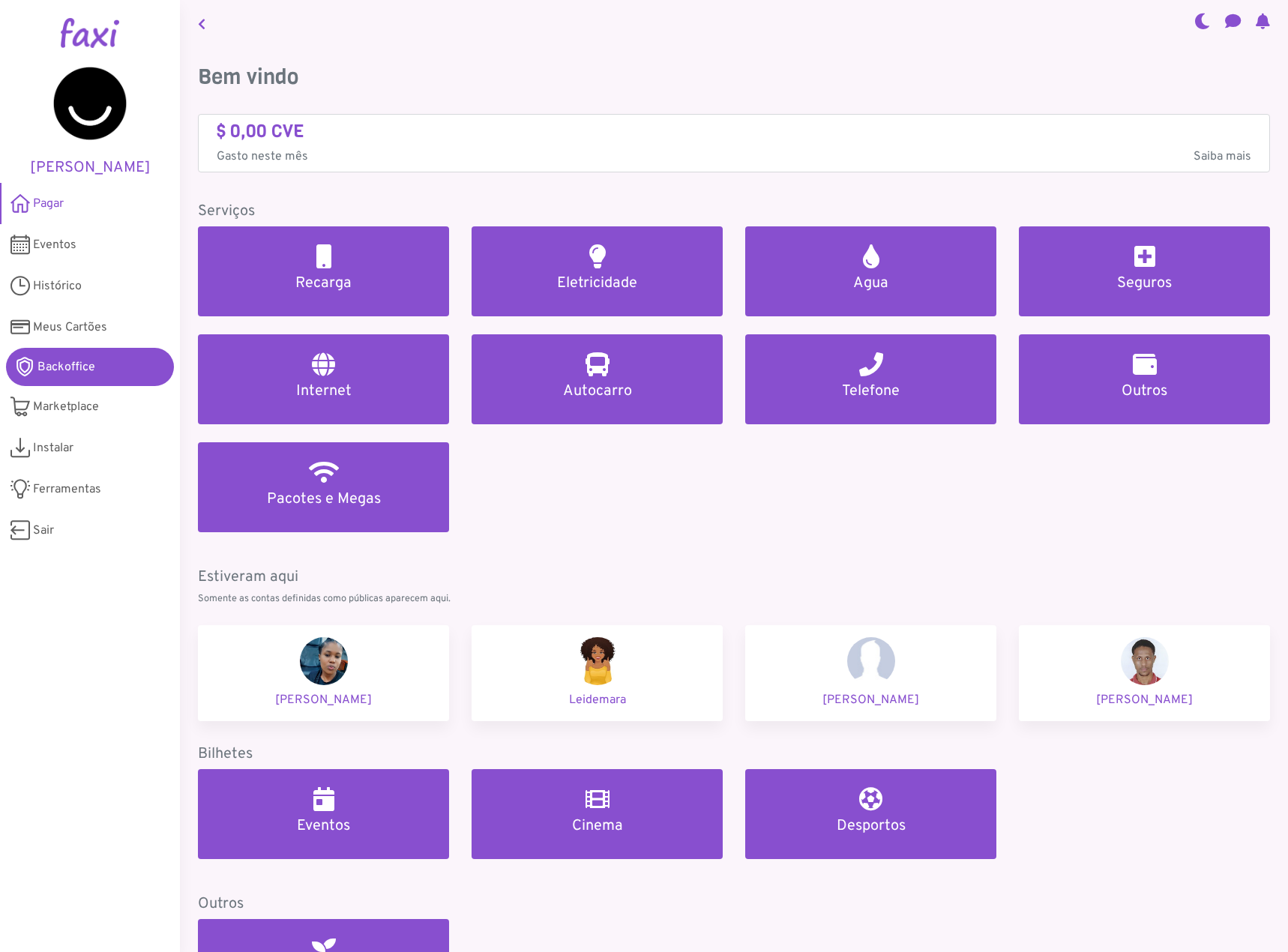
click at [617, 483] on div "Recarga Eletricidade Agua Seguros Internet Autocarro Telefone Outros Pacotes e …" at bounding box center [733, 388] width 1094 height 324
click at [581, 518] on div "Recarga Eletricidade Agua Seguros Internet Autocarro Telefone Outros Pacotes e …" at bounding box center [733, 388] width 1094 height 324
click at [111, 377] on link "Backoffice" at bounding box center [89, 366] width 168 height 38
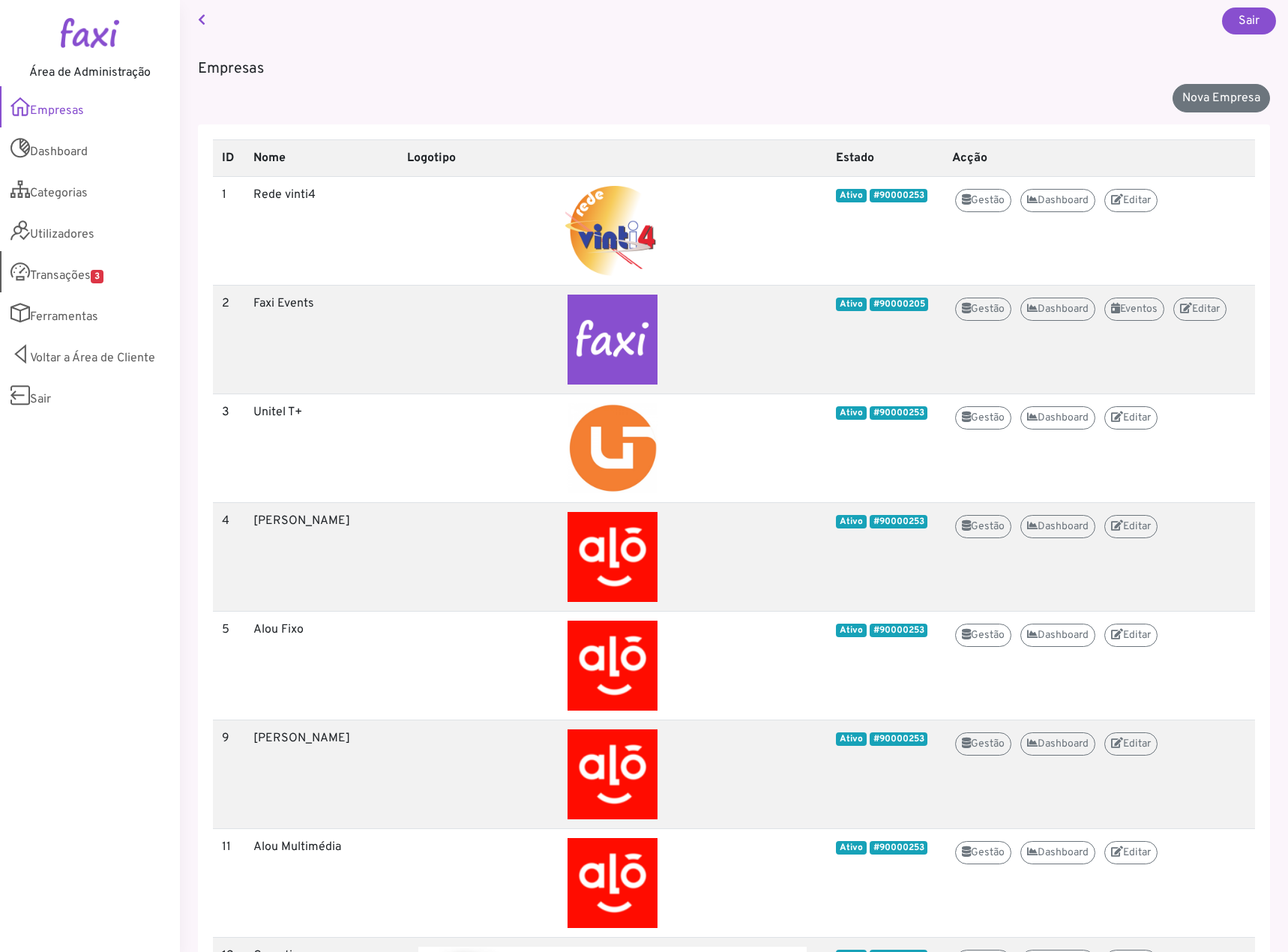
click at [65, 273] on link "Transações 3" at bounding box center [89, 272] width 180 height 41
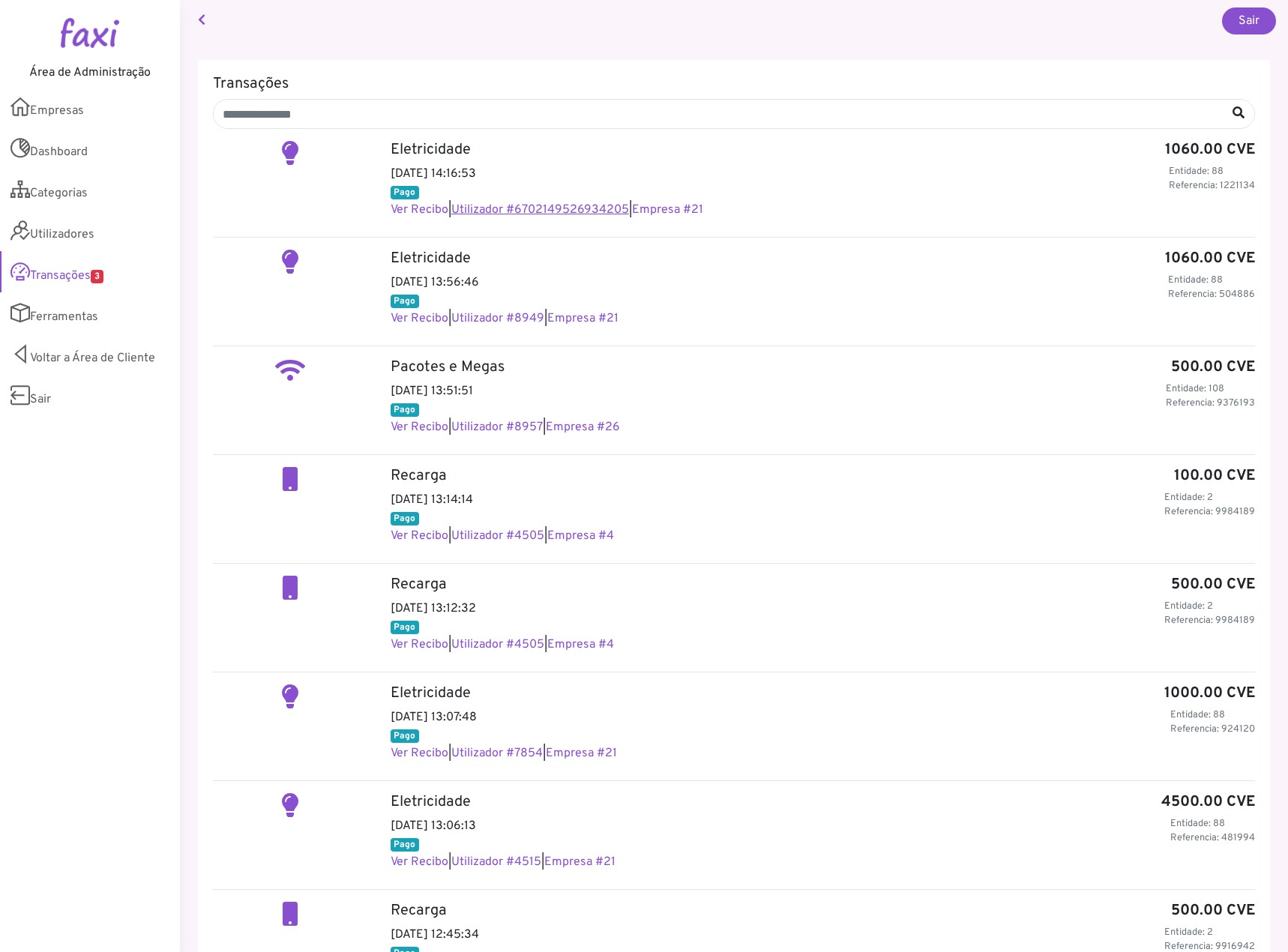
click at [611, 209] on link "Utilizador #6702149526934205" at bounding box center [540, 210] width 178 height 15
click at [531, 312] on link "Utilizador #8949" at bounding box center [498, 317] width 93 height 15
drag, startPoint x: 524, startPoint y: 420, endPoint x: 524, endPoint y: 410, distance: 10.0
click at [524, 418] on div "Pacotes e Megas 500.00 CVE Entidade: 108 Referencia: 9376193 2025-08-10 13:51:5…" at bounding box center [823, 397] width 887 height 78
click at [473, 436] on div "Pacotes e Megas 500.00 CVE Entidade: 108 Referencia: 9376193 2025-08-10 13:51:5…" at bounding box center [823, 397] width 887 height 78
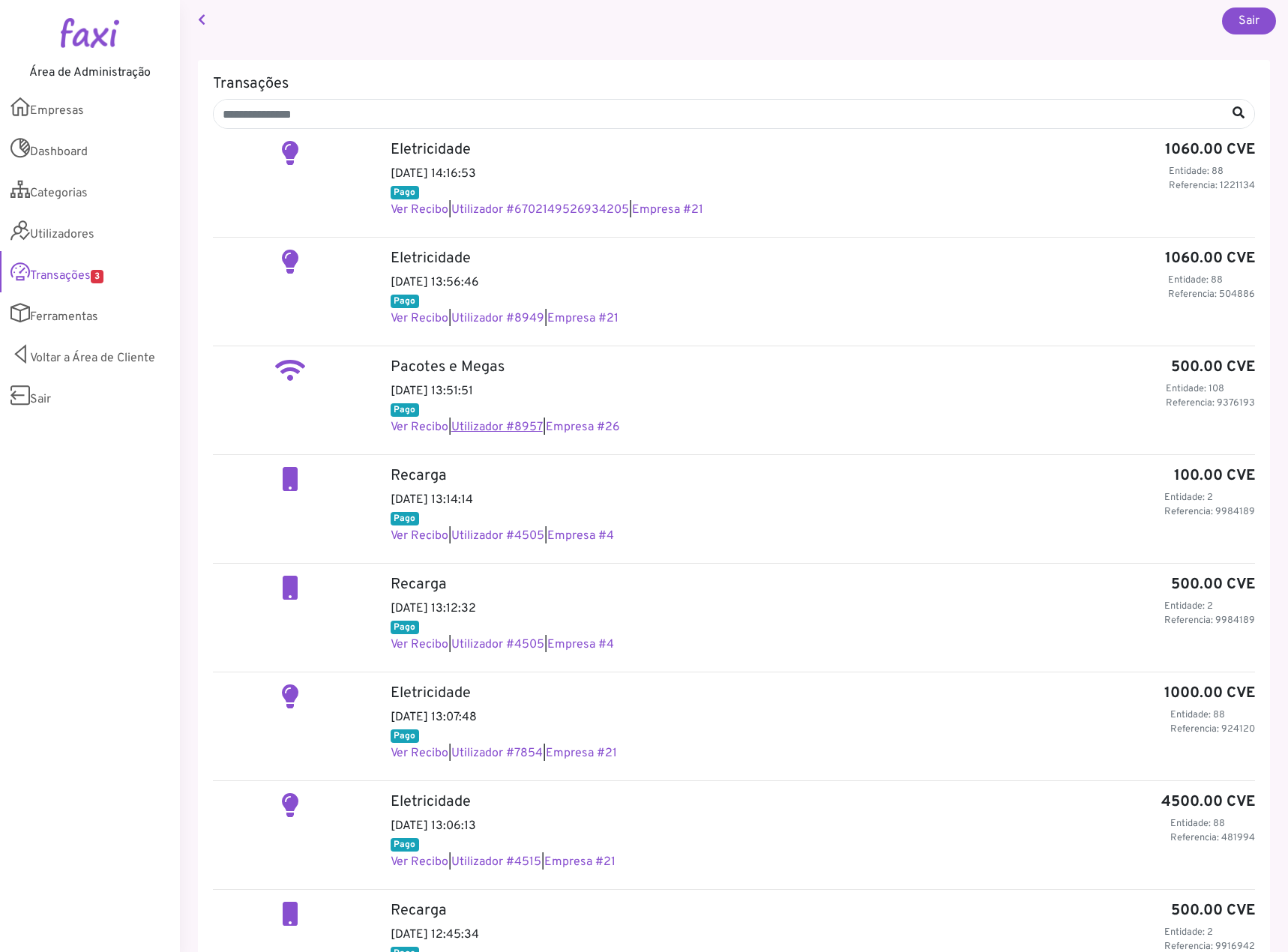
click at [479, 428] on link "Utilizador #8957" at bounding box center [497, 426] width 91 height 15
click at [108, 361] on link "Voltar a Área de Cliente" at bounding box center [89, 354] width 180 height 41
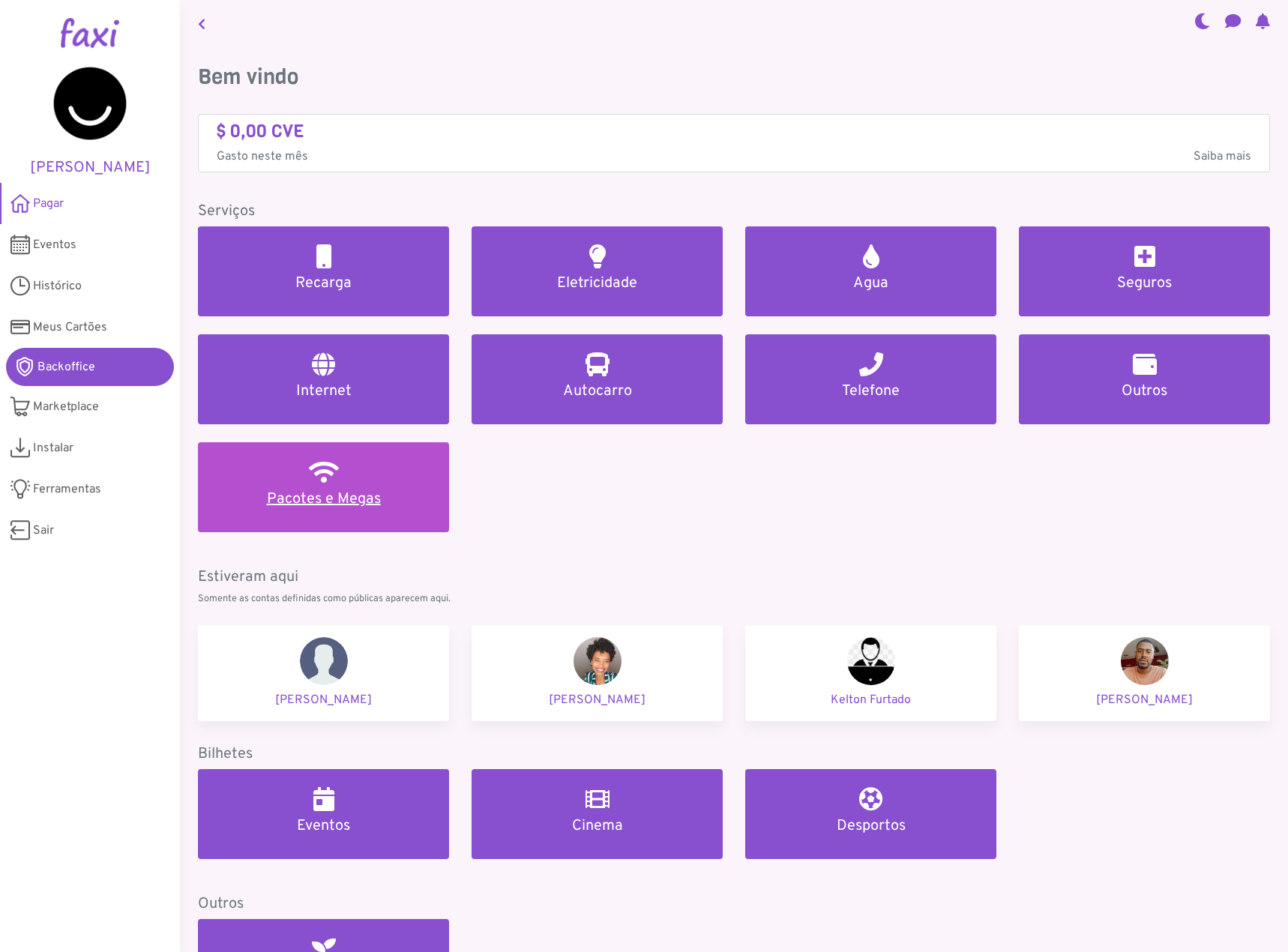
click at [319, 488] on link "Pacotes e Megas" at bounding box center [323, 487] width 251 height 90
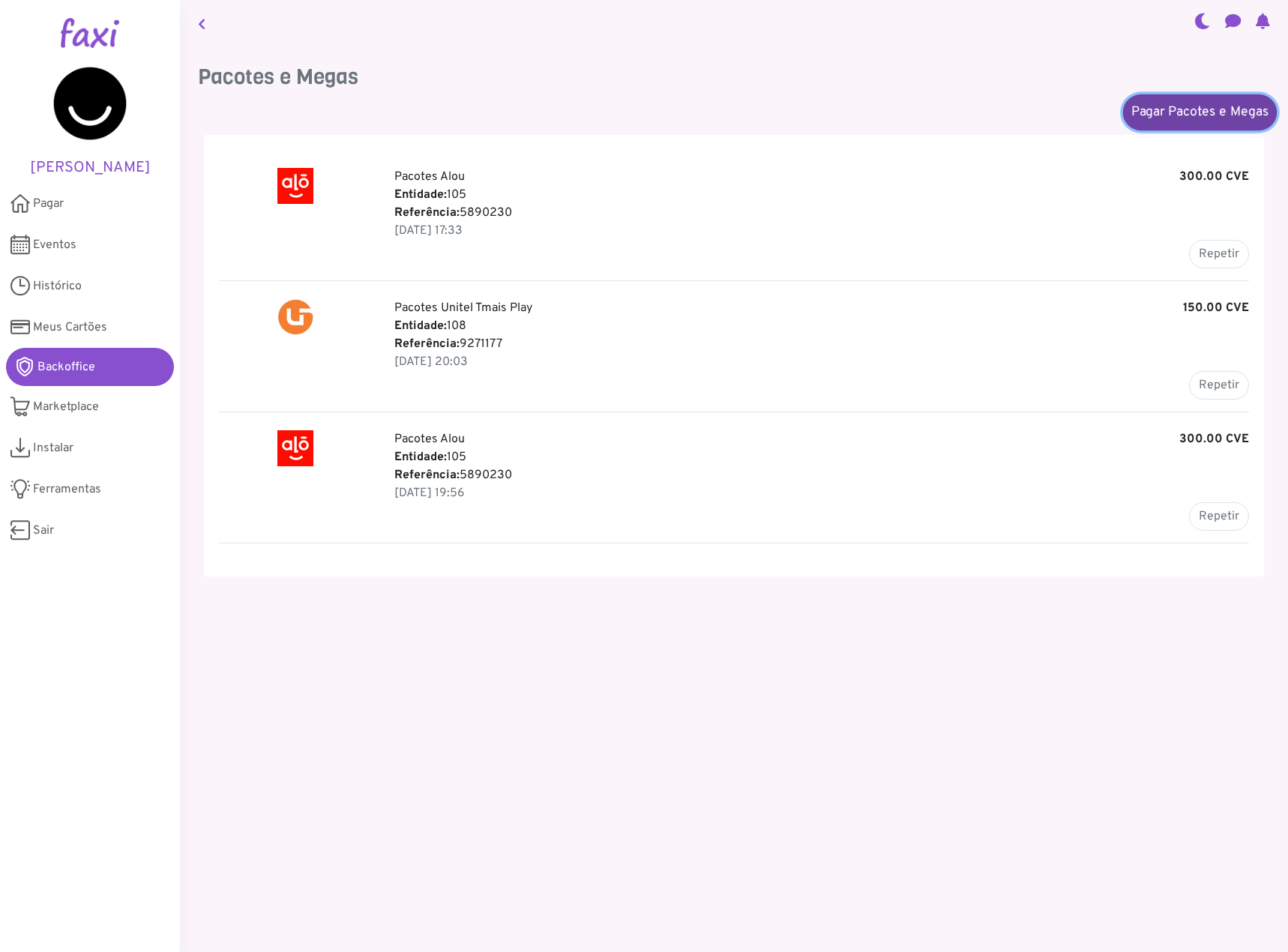
click at [1151, 103] on link "Pagar Pacotes e Megas" at bounding box center [1200, 112] width 154 height 36
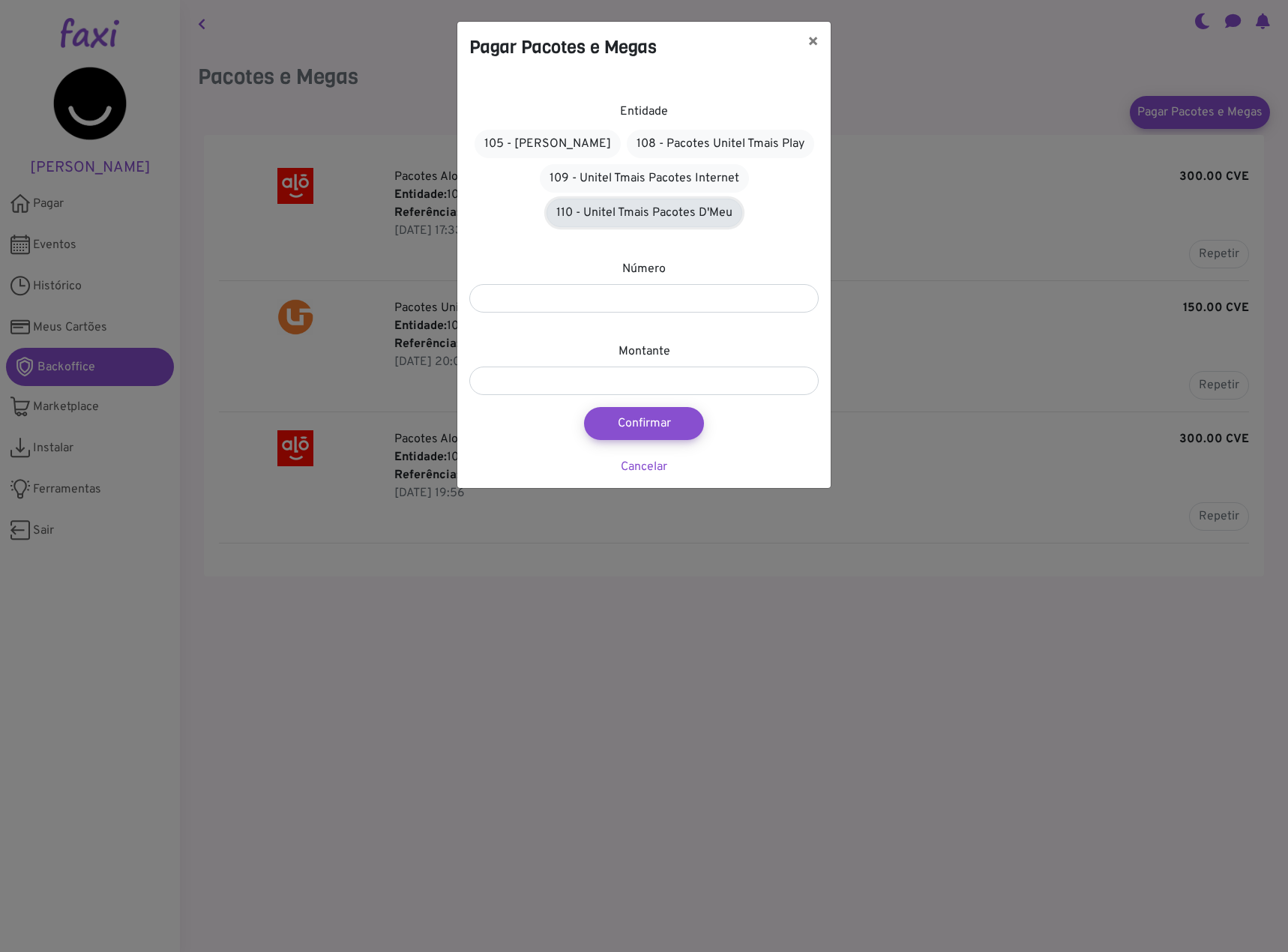
click at [594, 213] on link "110 - Unitel Tmais Pacotes D'Meu" at bounding box center [644, 213] width 196 height 28
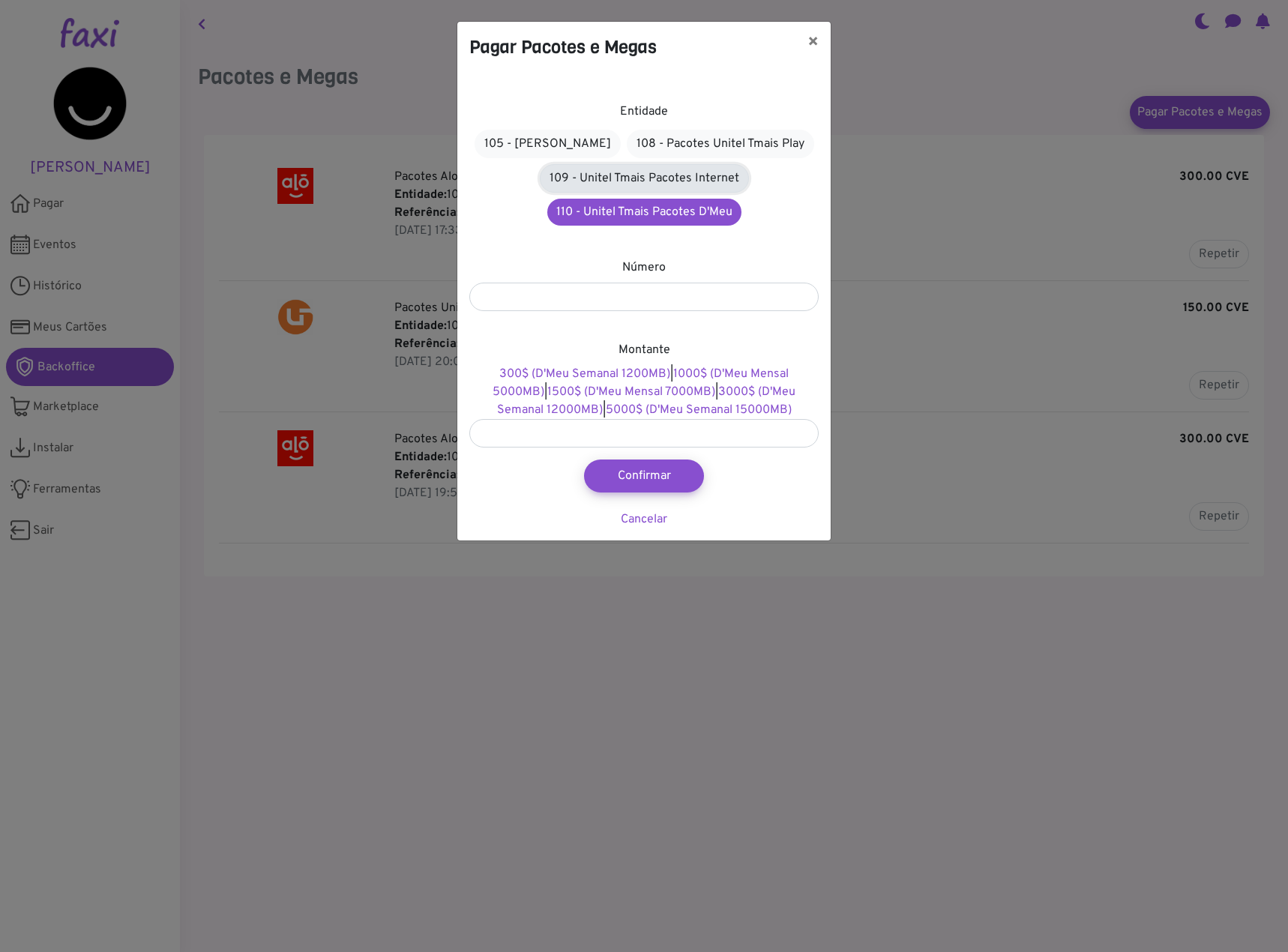
click at [606, 173] on link "109 - Unitel Tmais Pacotes Internet" at bounding box center [644, 178] width 209 height 28
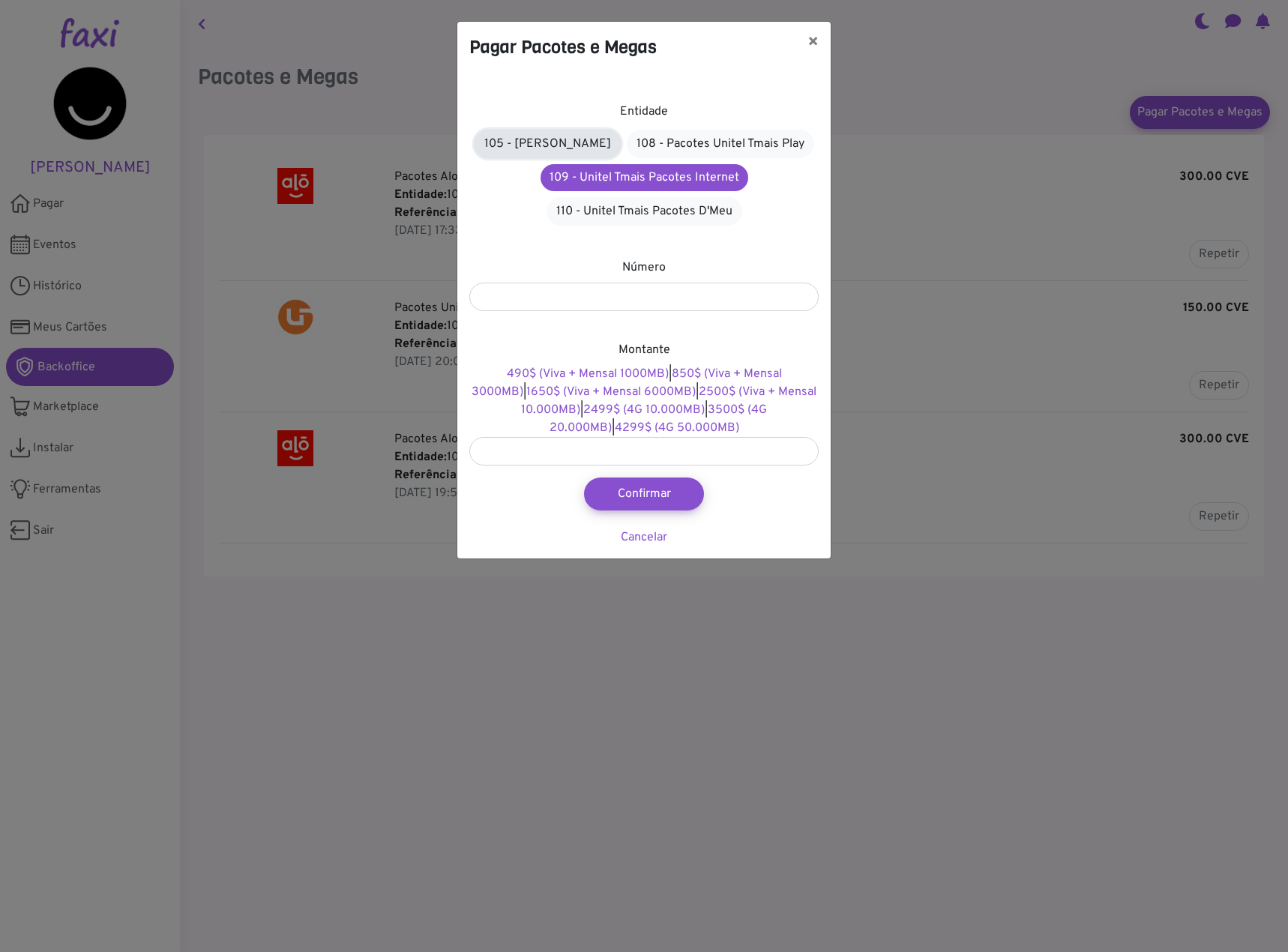
click at [541, 148] on link "105 - [PERSON_NAME]" at bounding box center [547, 144] width 147 height 28
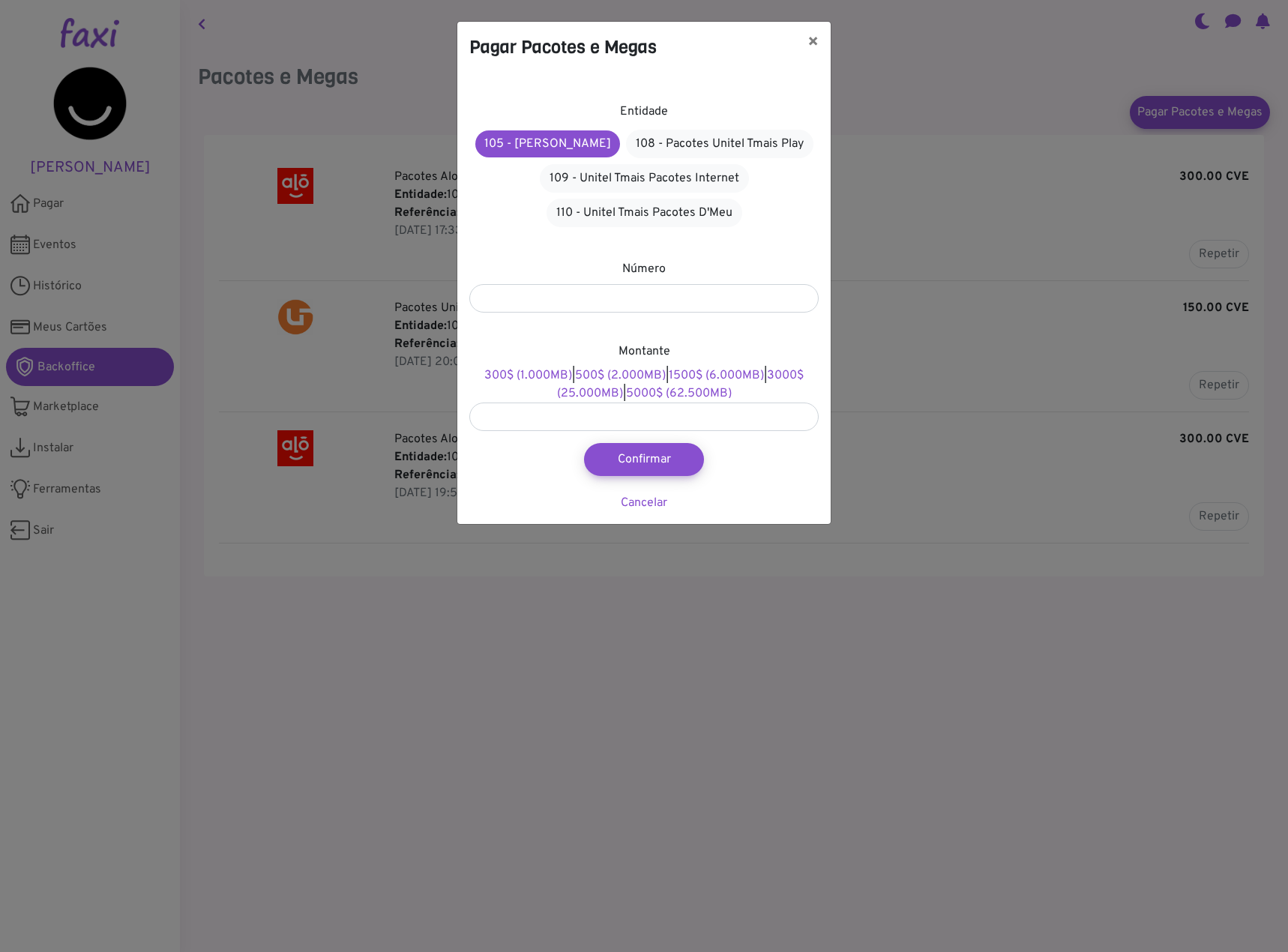
click at [515, 263] on div "Número" at bounding box center [644, 286] width 349 height 52
drag, startPoint x: 814, startPoint y: 45, endPoint x: 1030, endPoint y: 31, distance: 216.5
click at [818, 41] on button "×" at bounding box center [812, 42] width 35 height 42
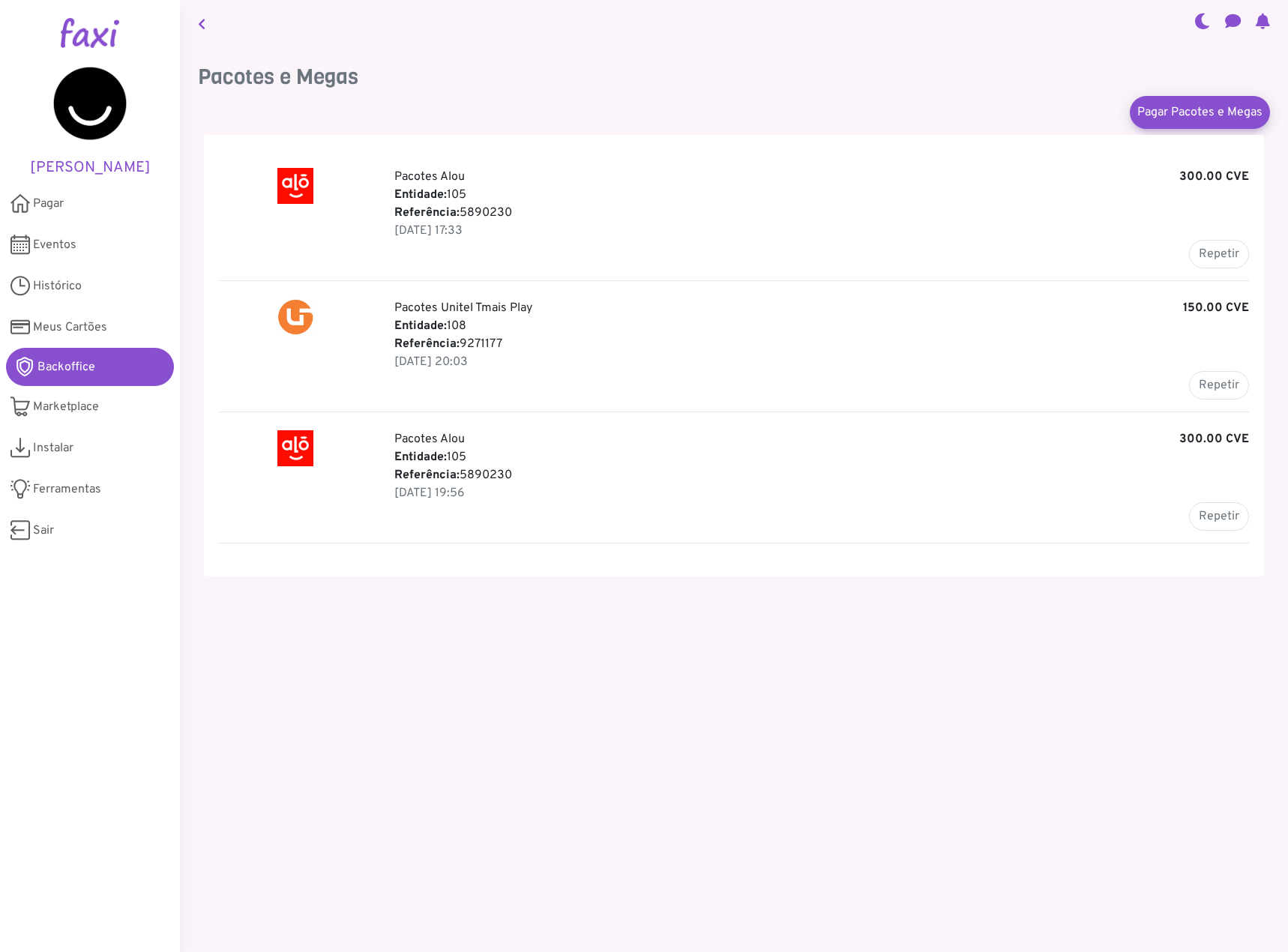
click at [1194, 18] on icon at bounding box center [1202, 20] width 16 height 12
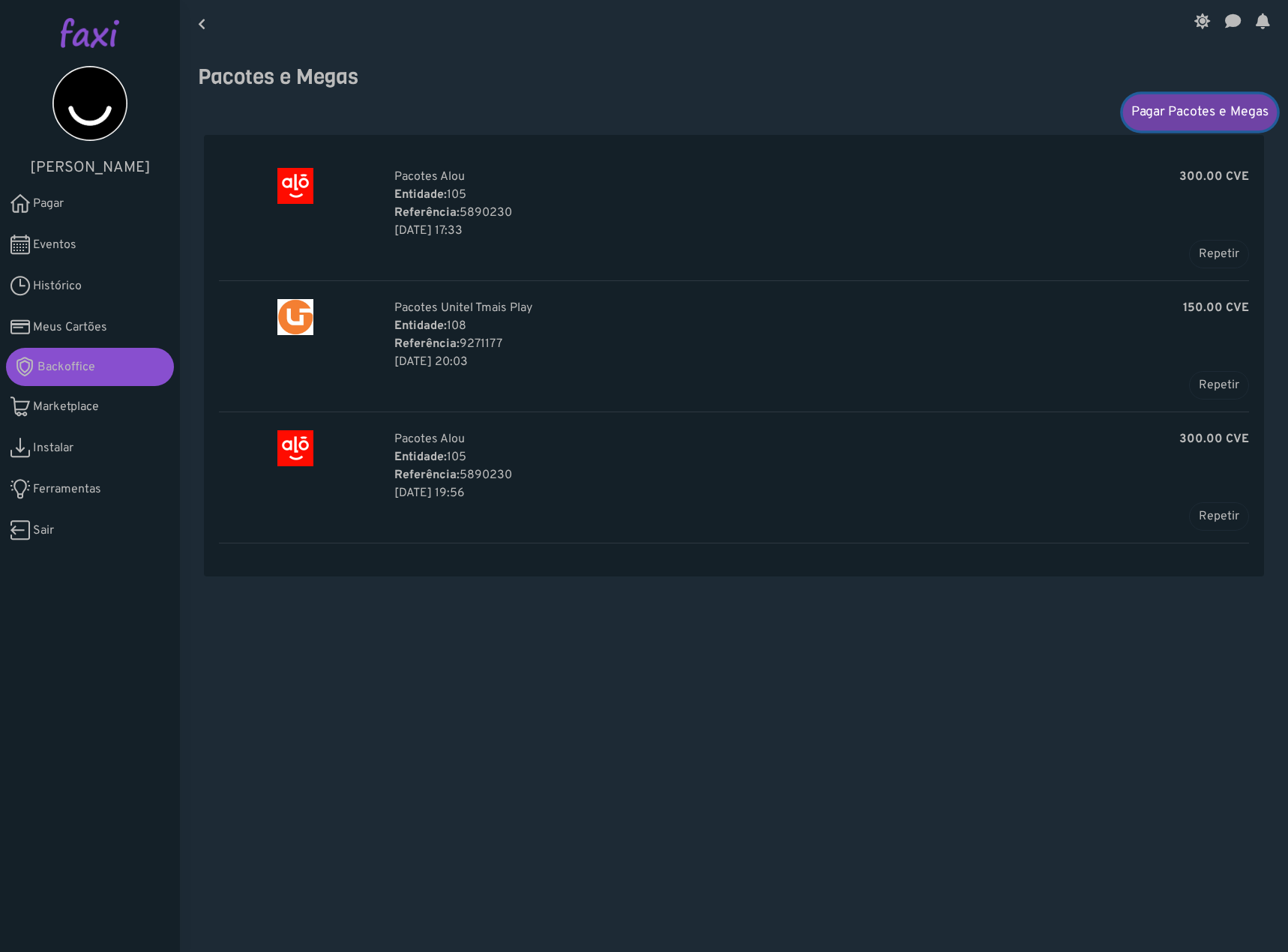
click at [1163, 122] on link "Pagar Pacotes e Megas" at bounding box center [1200, 112] width 154 height 36
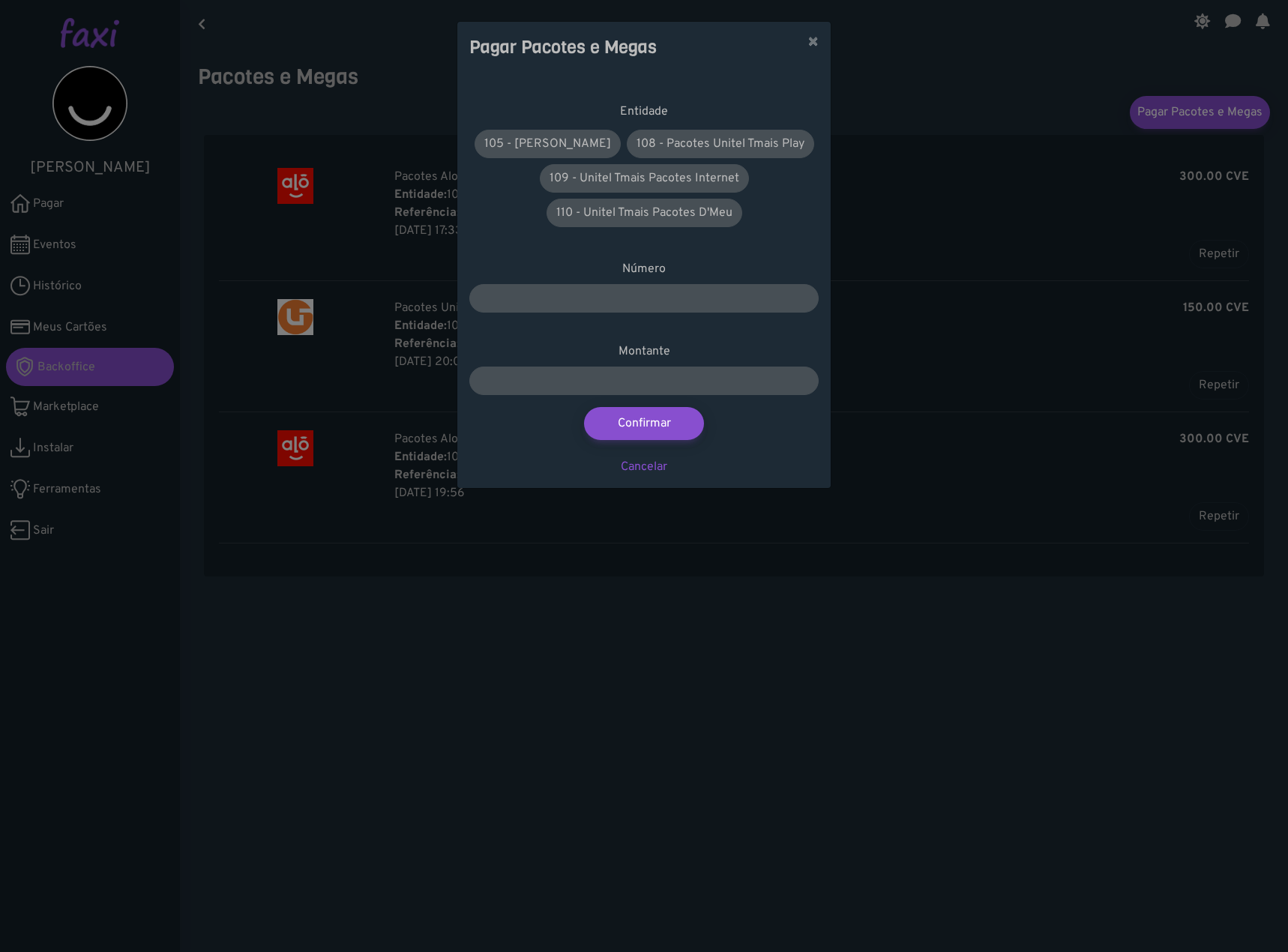
click at [929, 137] on div "Pagar Pacotes e Megas × Entidade 105 - Pacotes Alou 108 - Pacotes Unitel Tmais …" at bounding box center [644, 476] width 1288 height 952
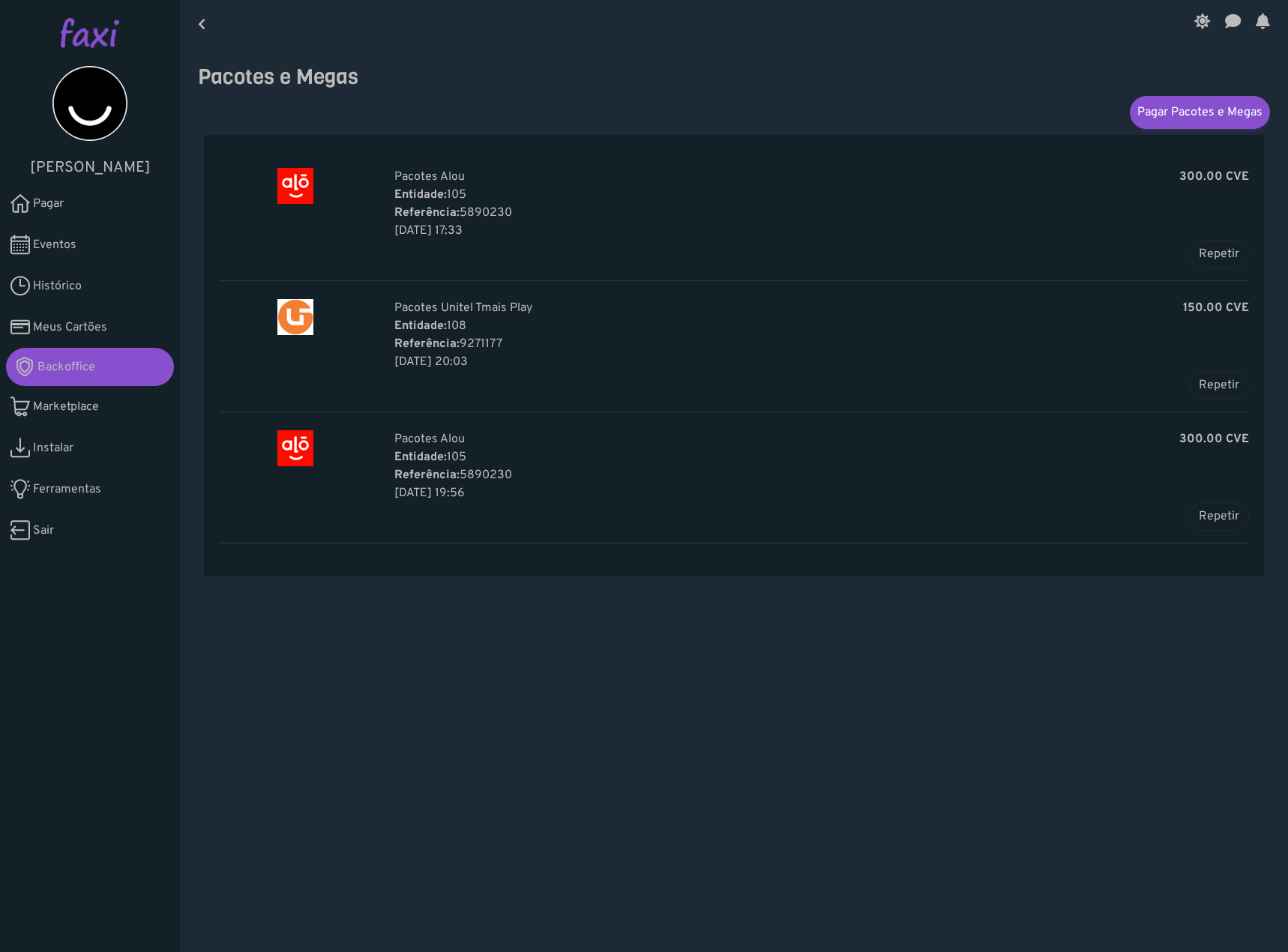
click at [1201, 25] on icon at bounding box center [1202, 20] width 16 height 12
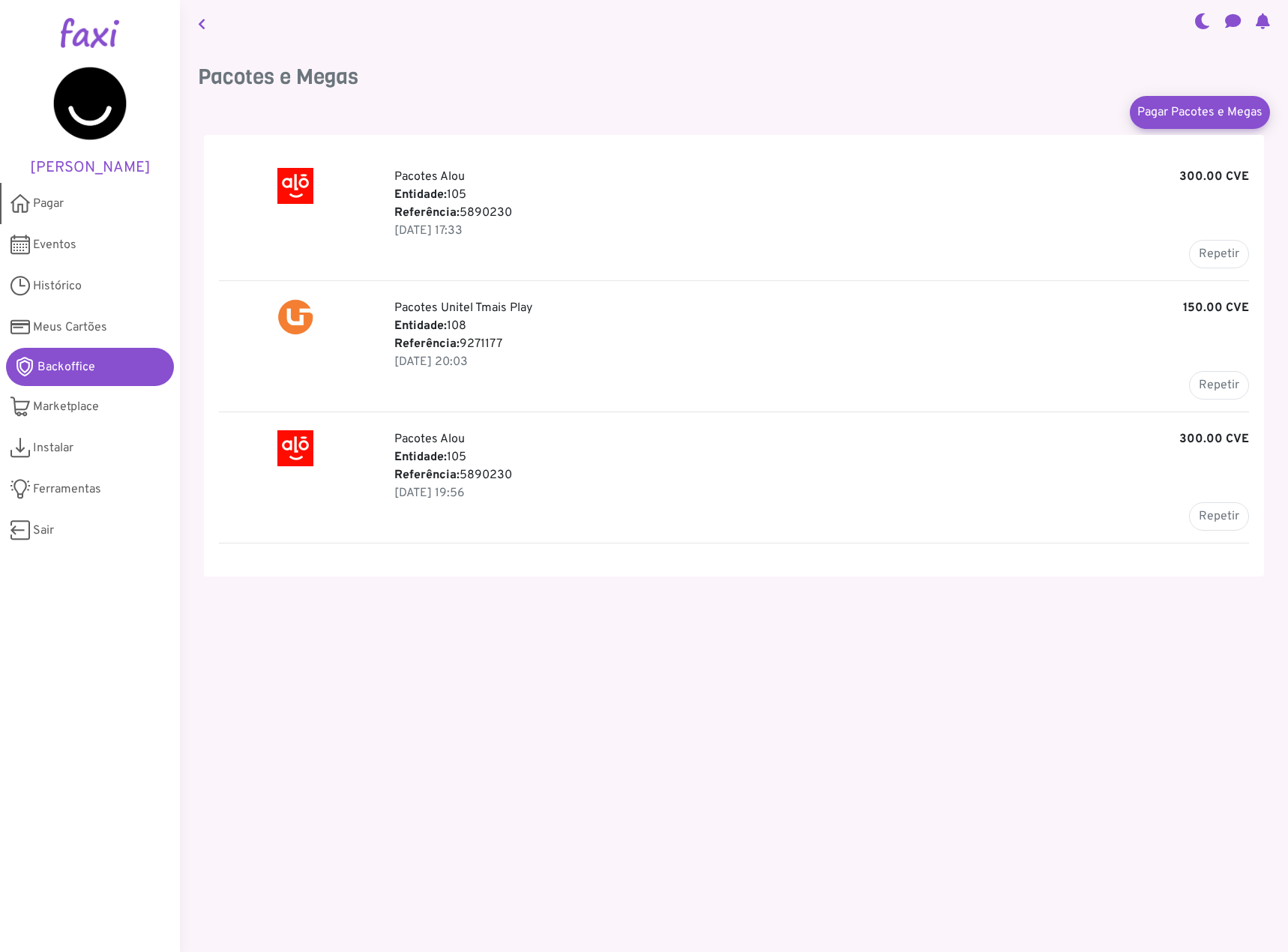
click at [54, 200] on span "Pagar" at bounding box center [49, 204] width 31 height 18
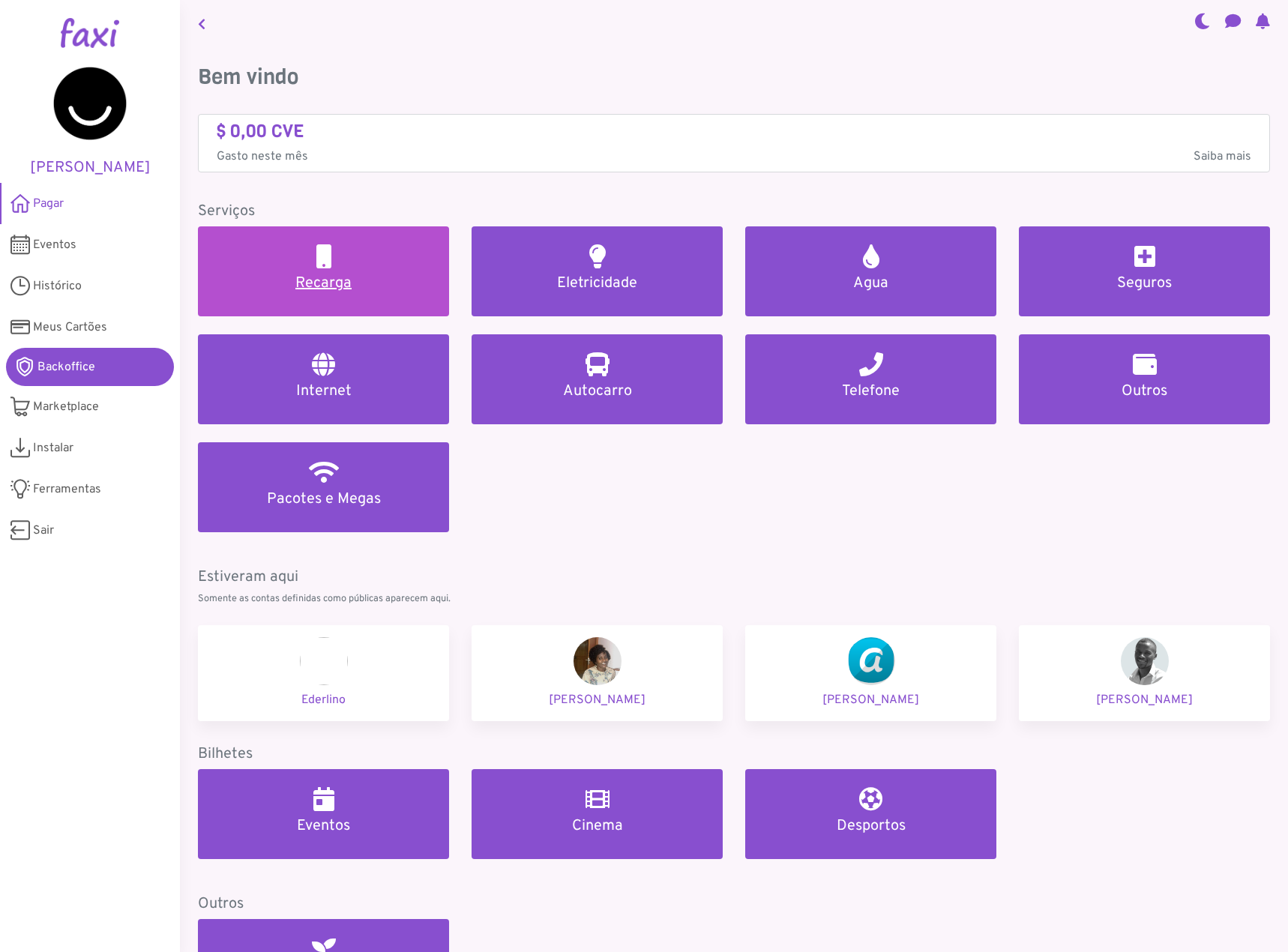
click at [419, 246] on link "Recarga" at bounding box center [323, 271] width 251 height 90
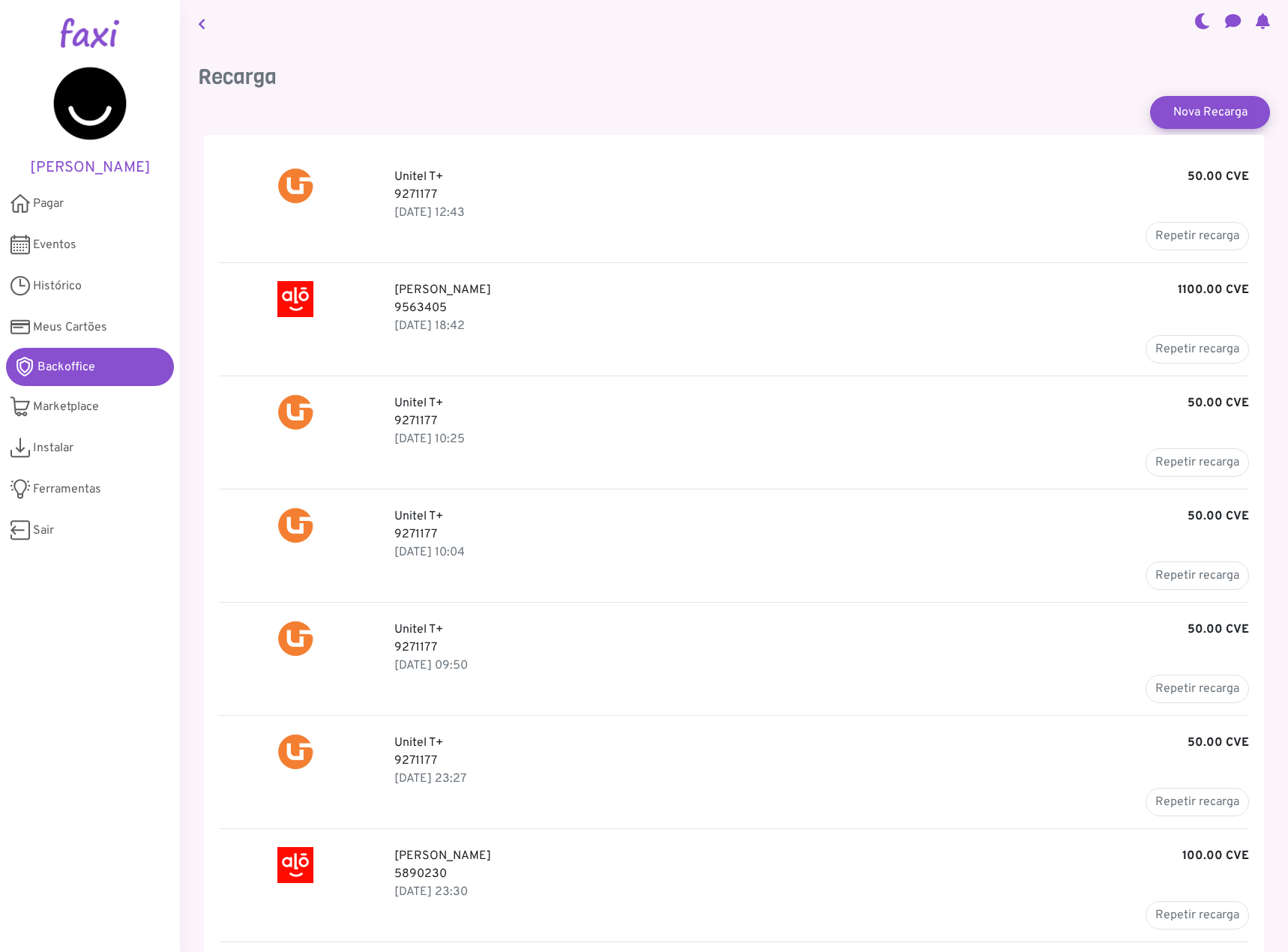
scroll to position [375, 0]
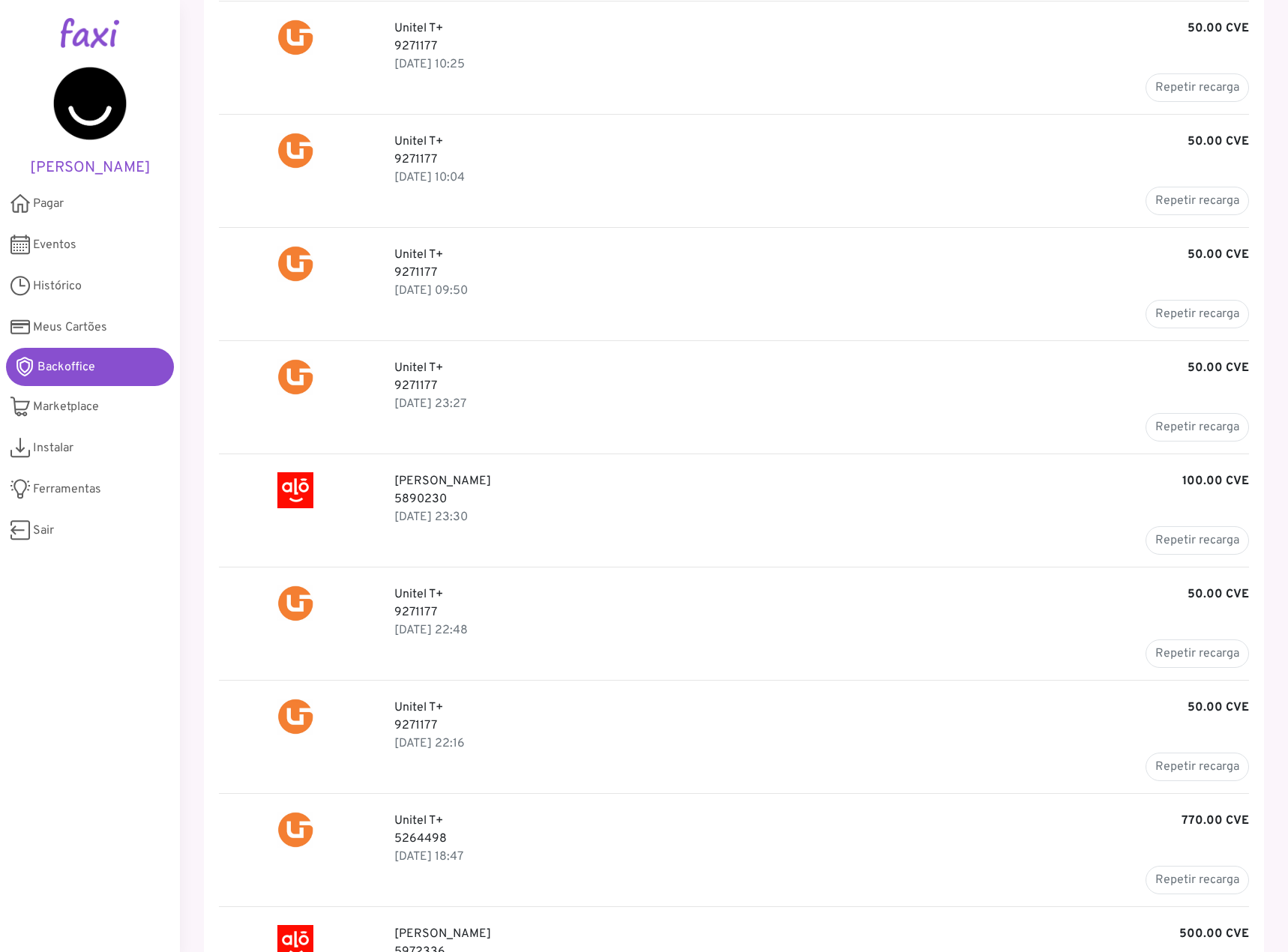
click at [643, 321] on div "Unitel T+ 50.00 CVE 9271177 09 Jul 2025, 09:50 Repetir recarga" at bounding box center [822, 286] width 877 height 82
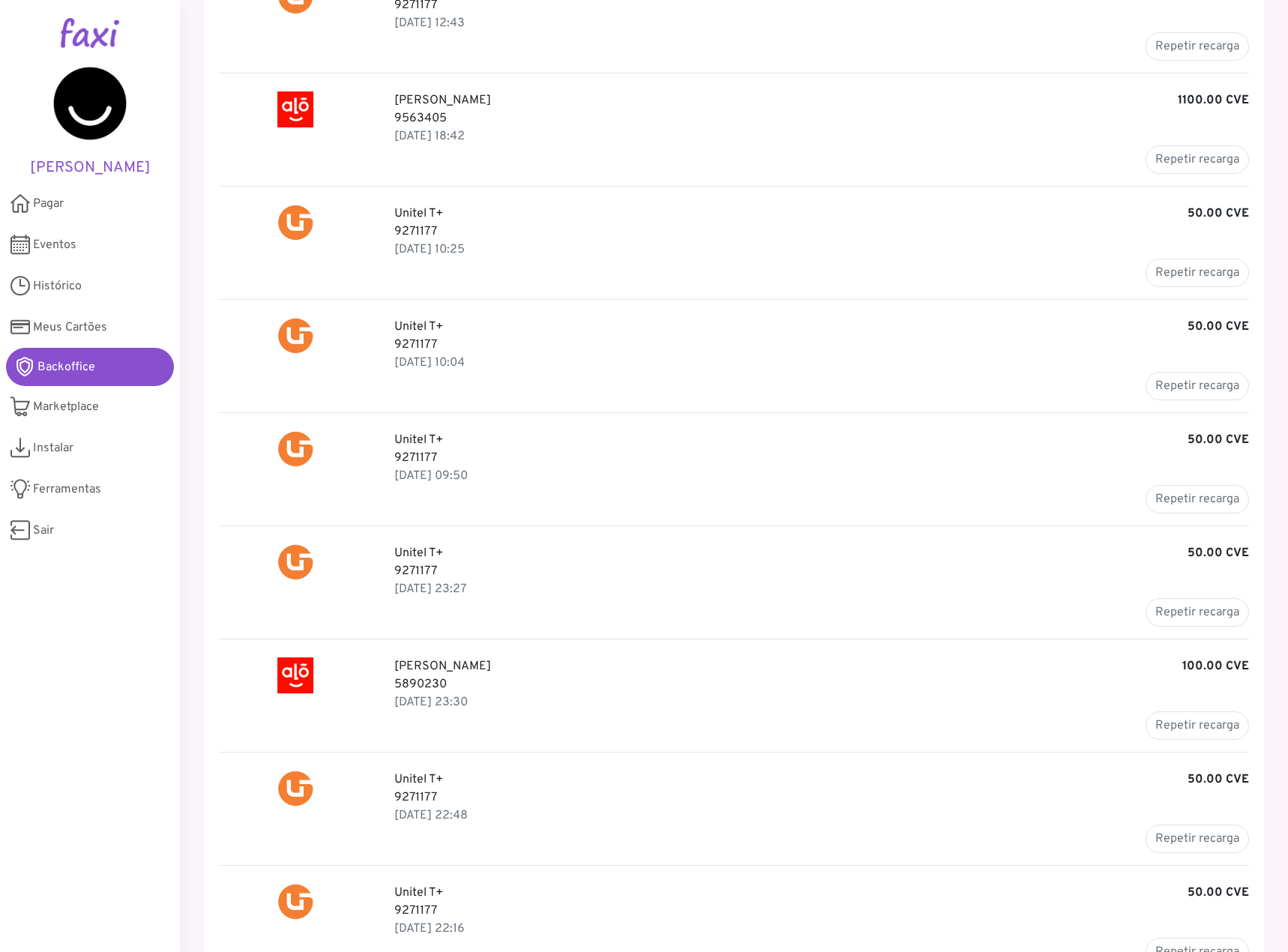
scroll to position [0, 0]
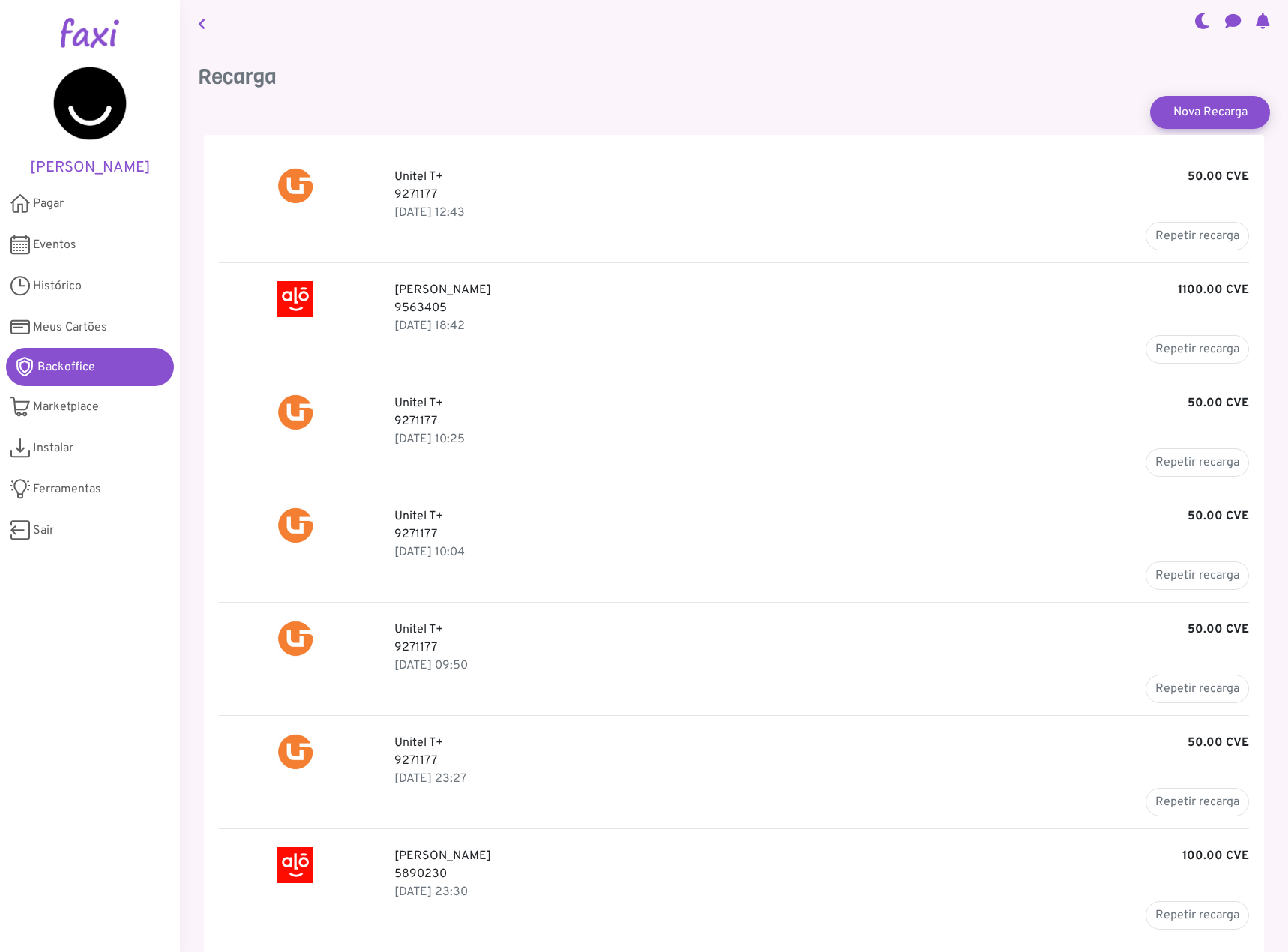
click at [1194, 21] on icon at bounding box center [1202, 20] width 16 height 12
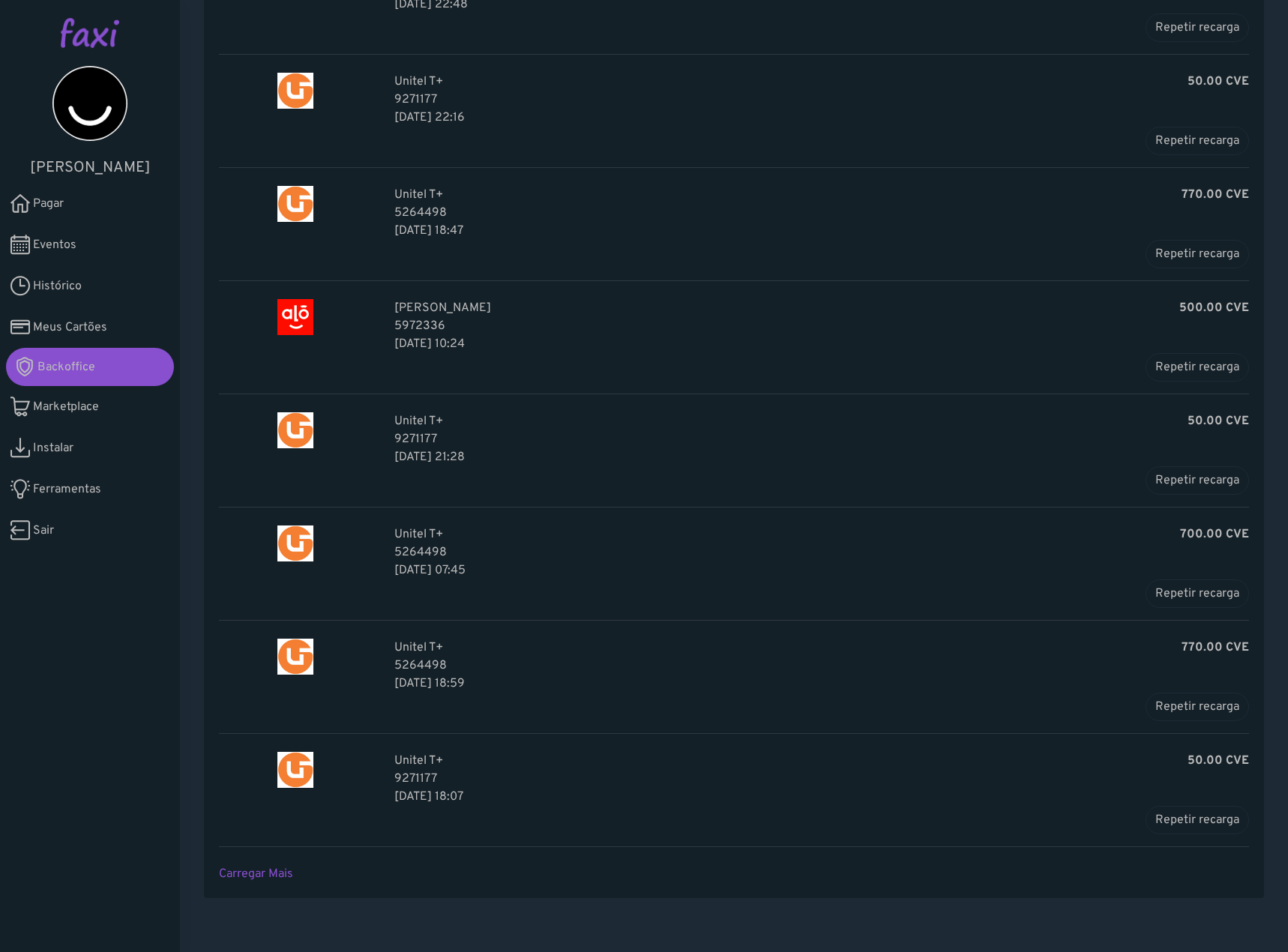
scroll to position [1025, 0]
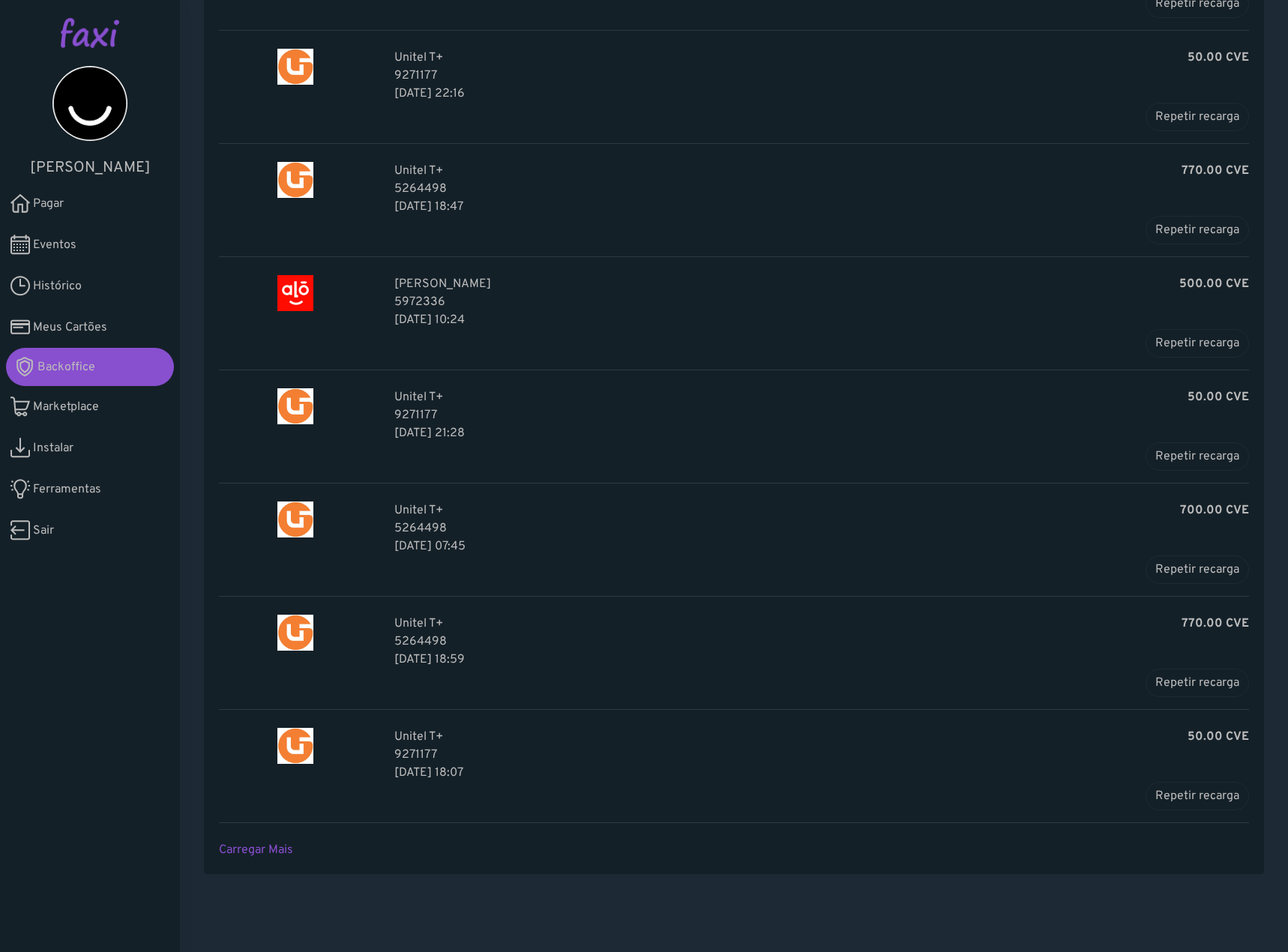
click at [268, 851] on link "Carregar Mais" at bounding box center [255, 849] width 74 height 15
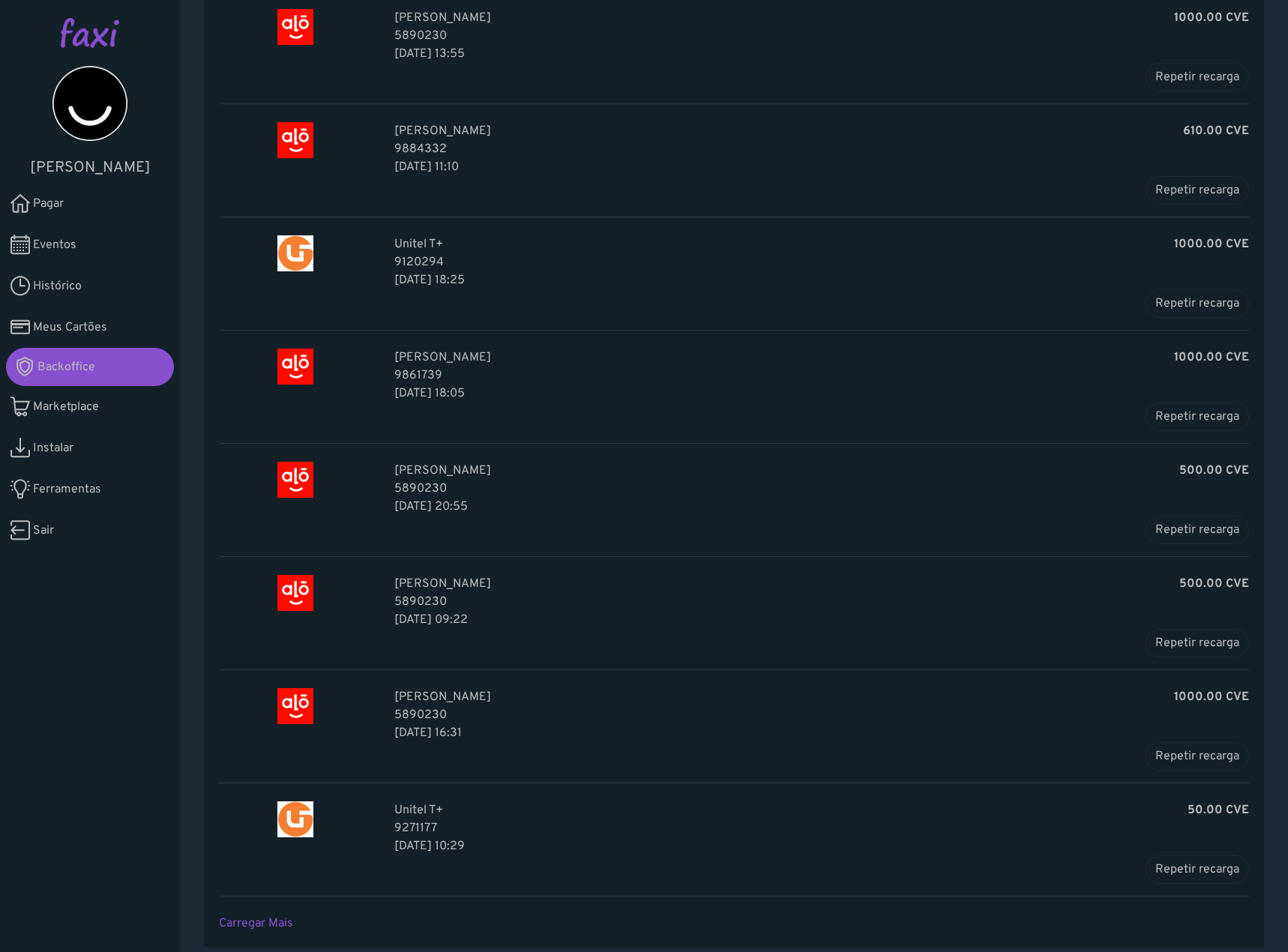
scroll to position [2722, 0]
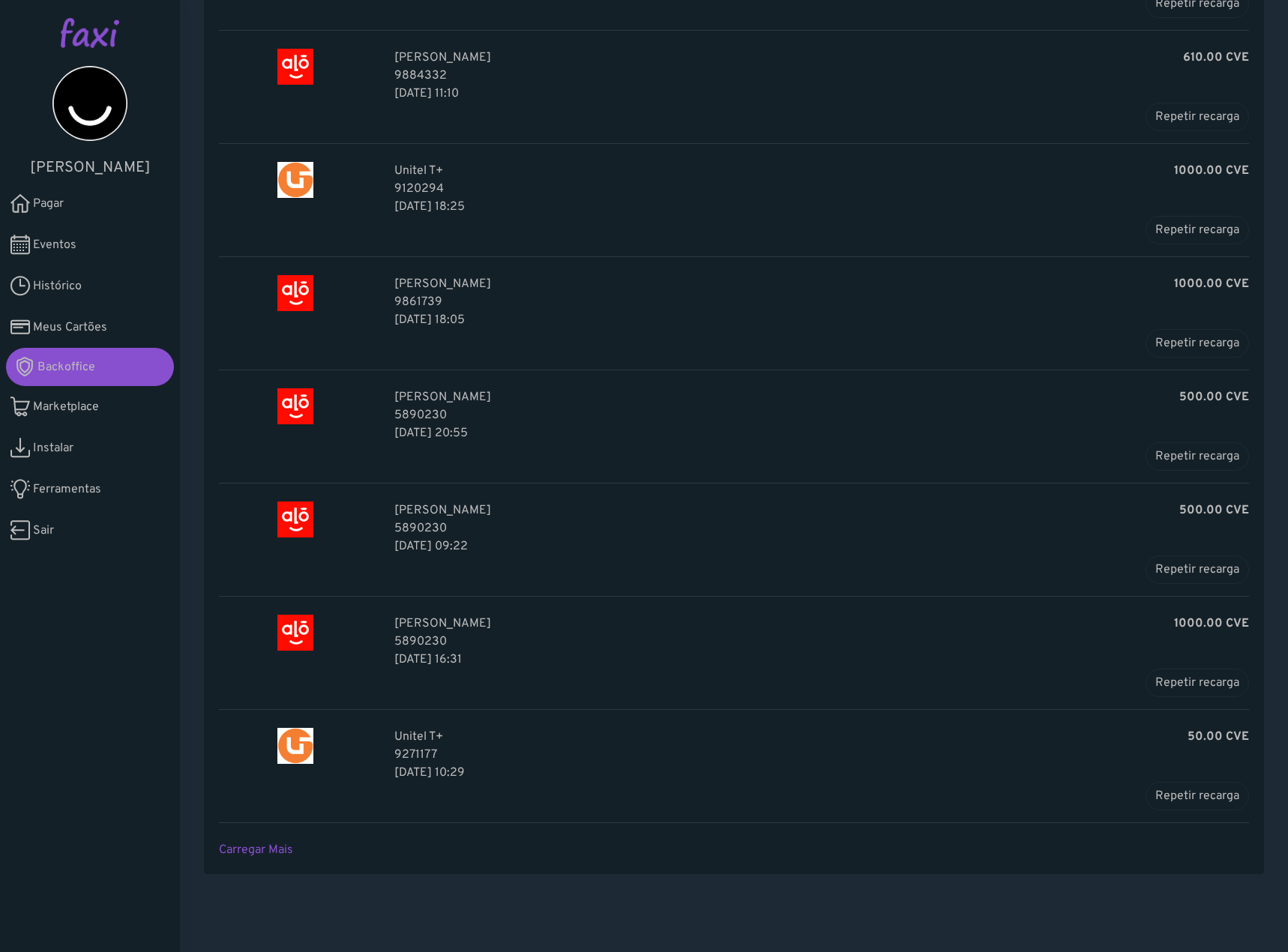
click at [86, 204] on link "Pagar" at bounding box center [89, 203] width 180 height 41
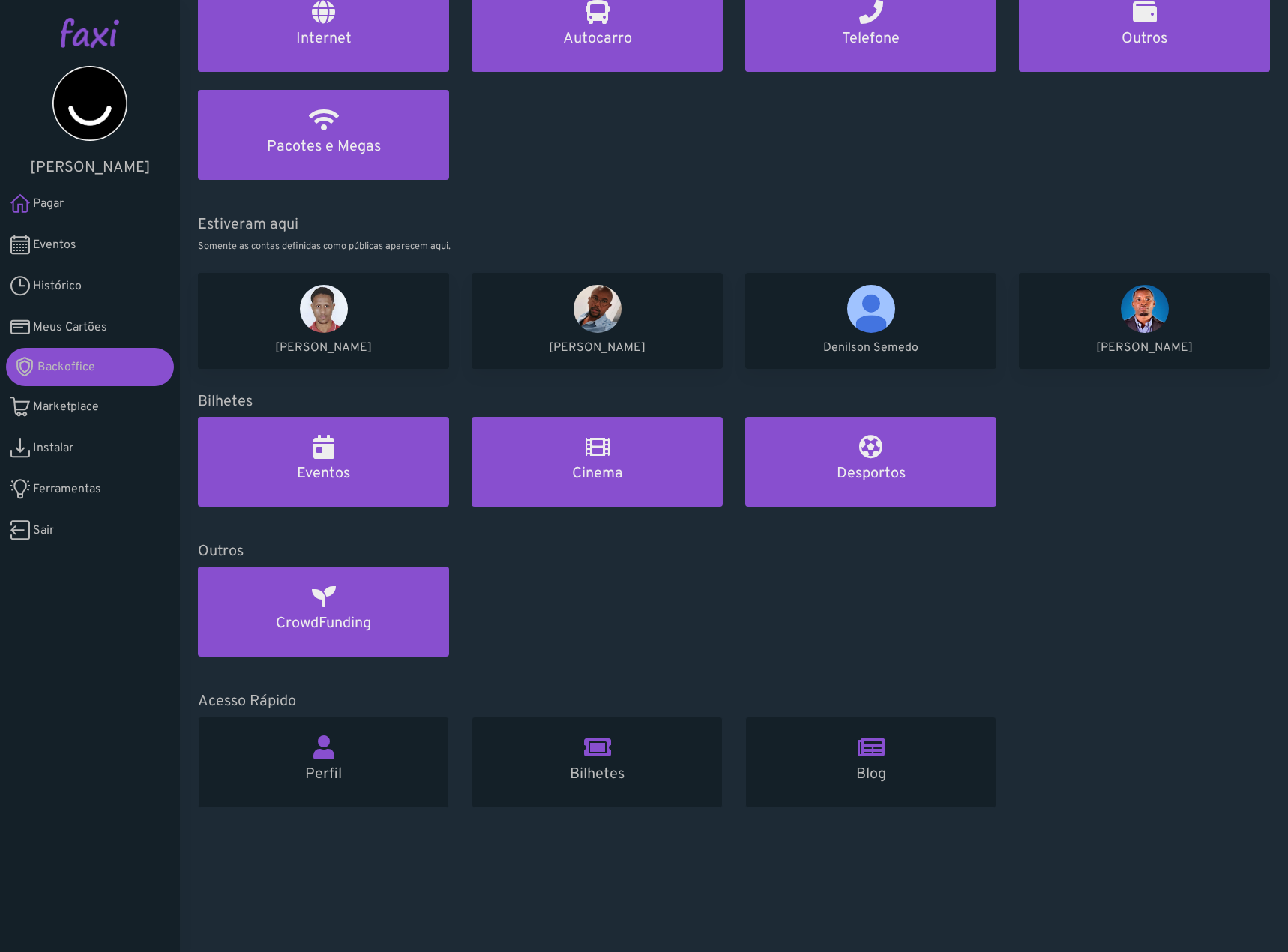
scroll to position [352, 0]
click at [81, 286] on span "Histórico" at bounding box center [57, 286] width 49 height 18
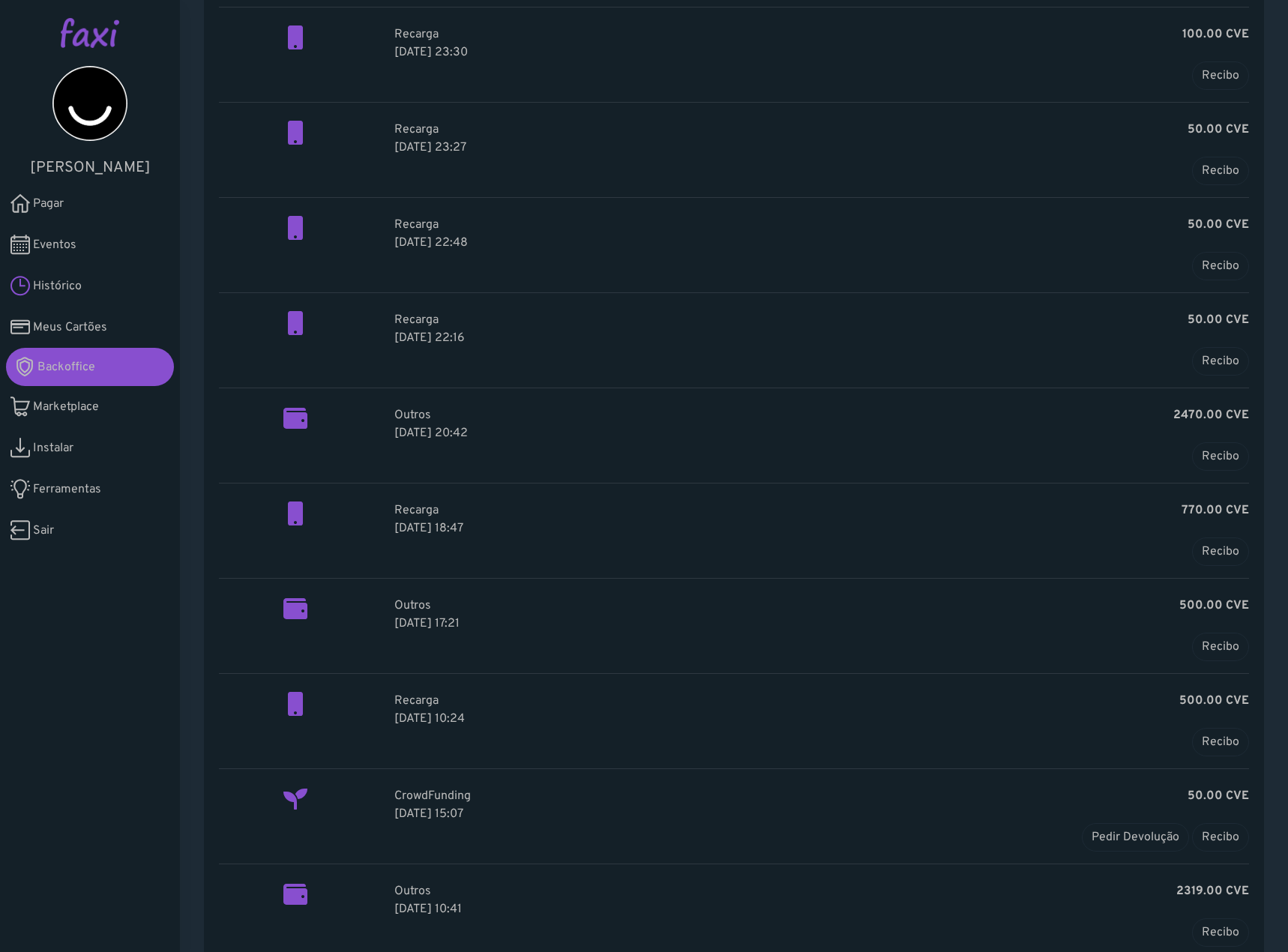
scroll to position [715, 0]
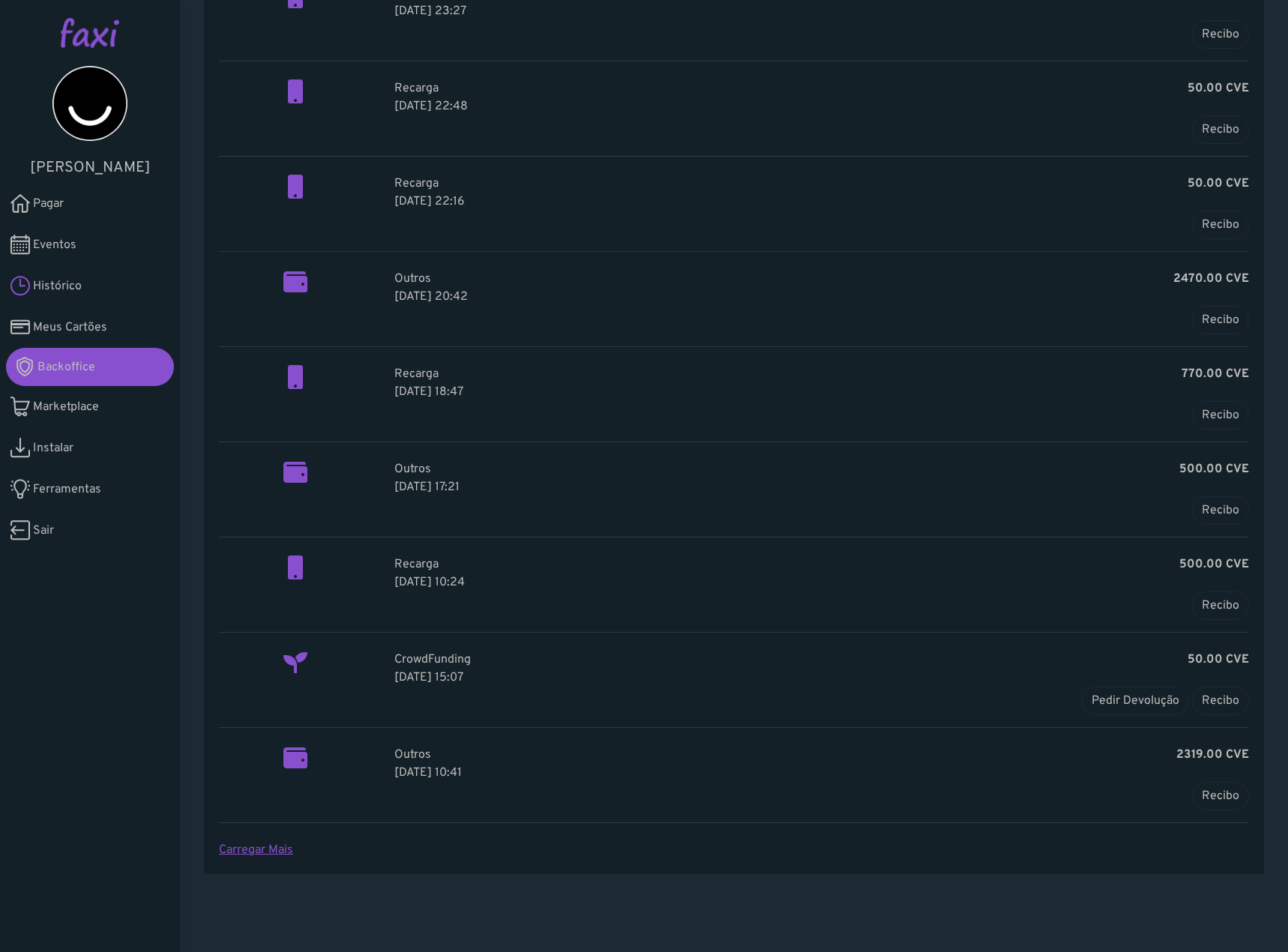
click at [252, 855] on link "Carregar Mais" at bounding box center [255, 849] width 74 height 15
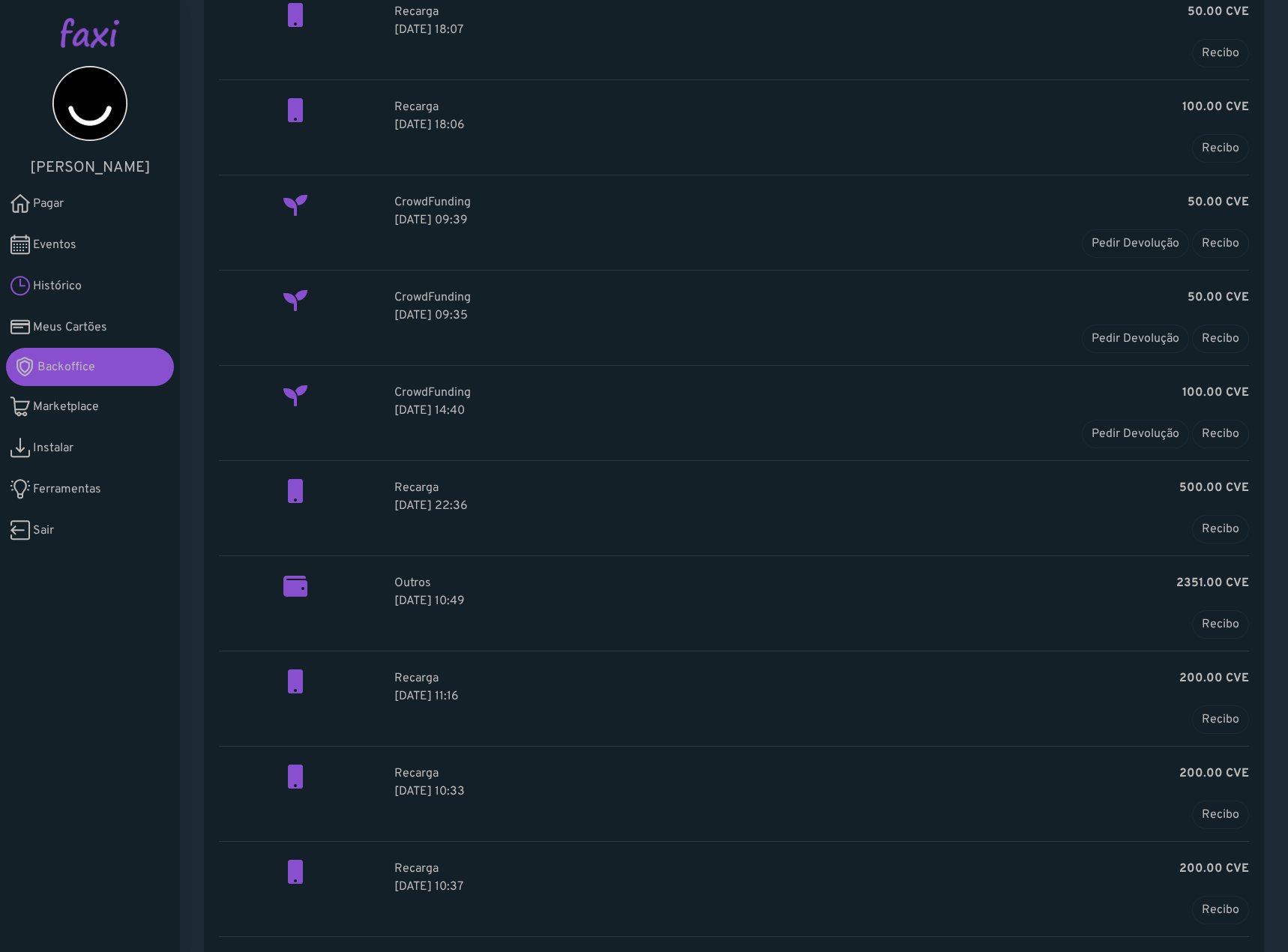
scroll to position [1693, 0]
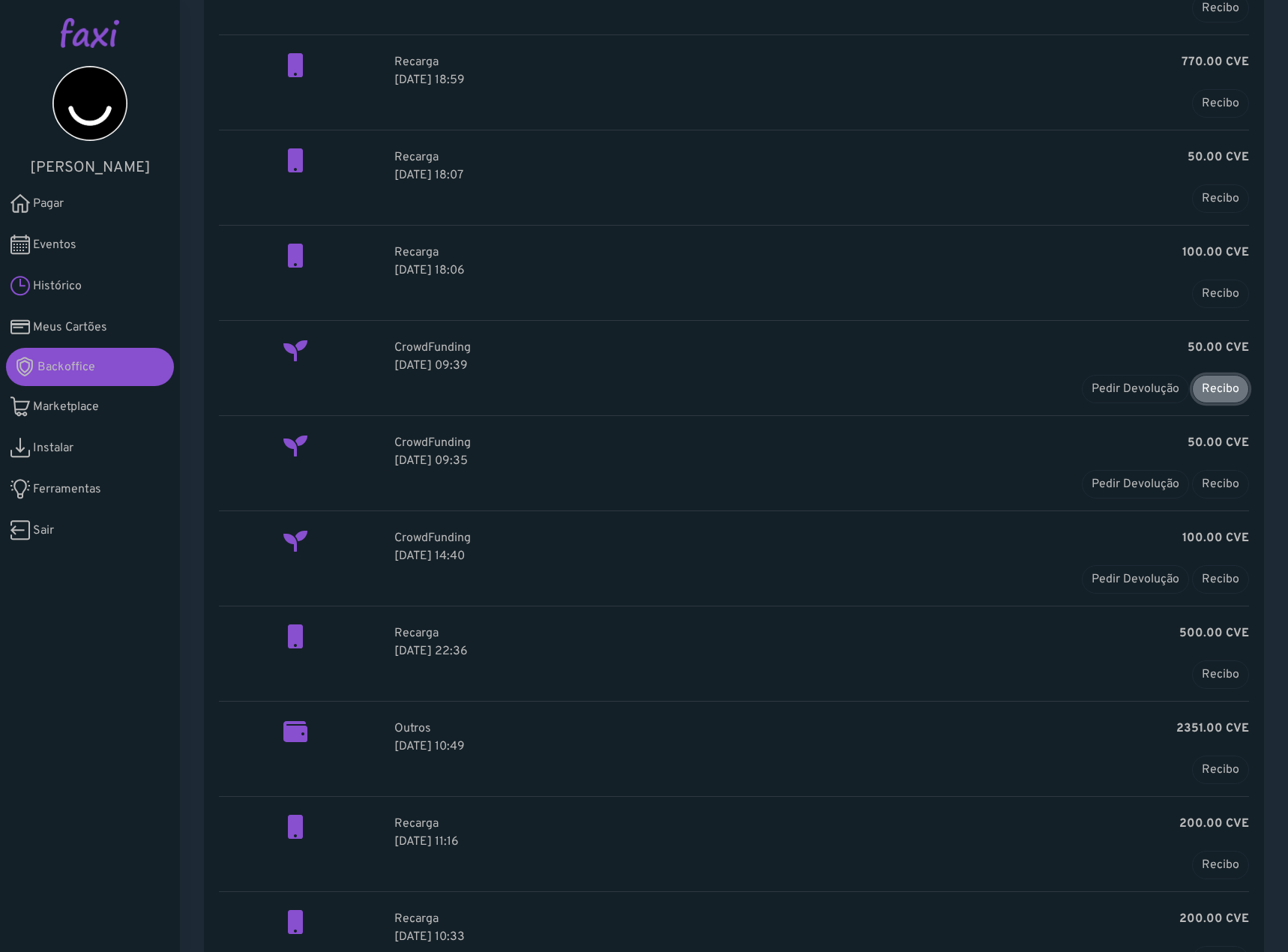
click at [1195, 389] on link "Recibo" at bounding box center [1220, 388] width 57 height 28
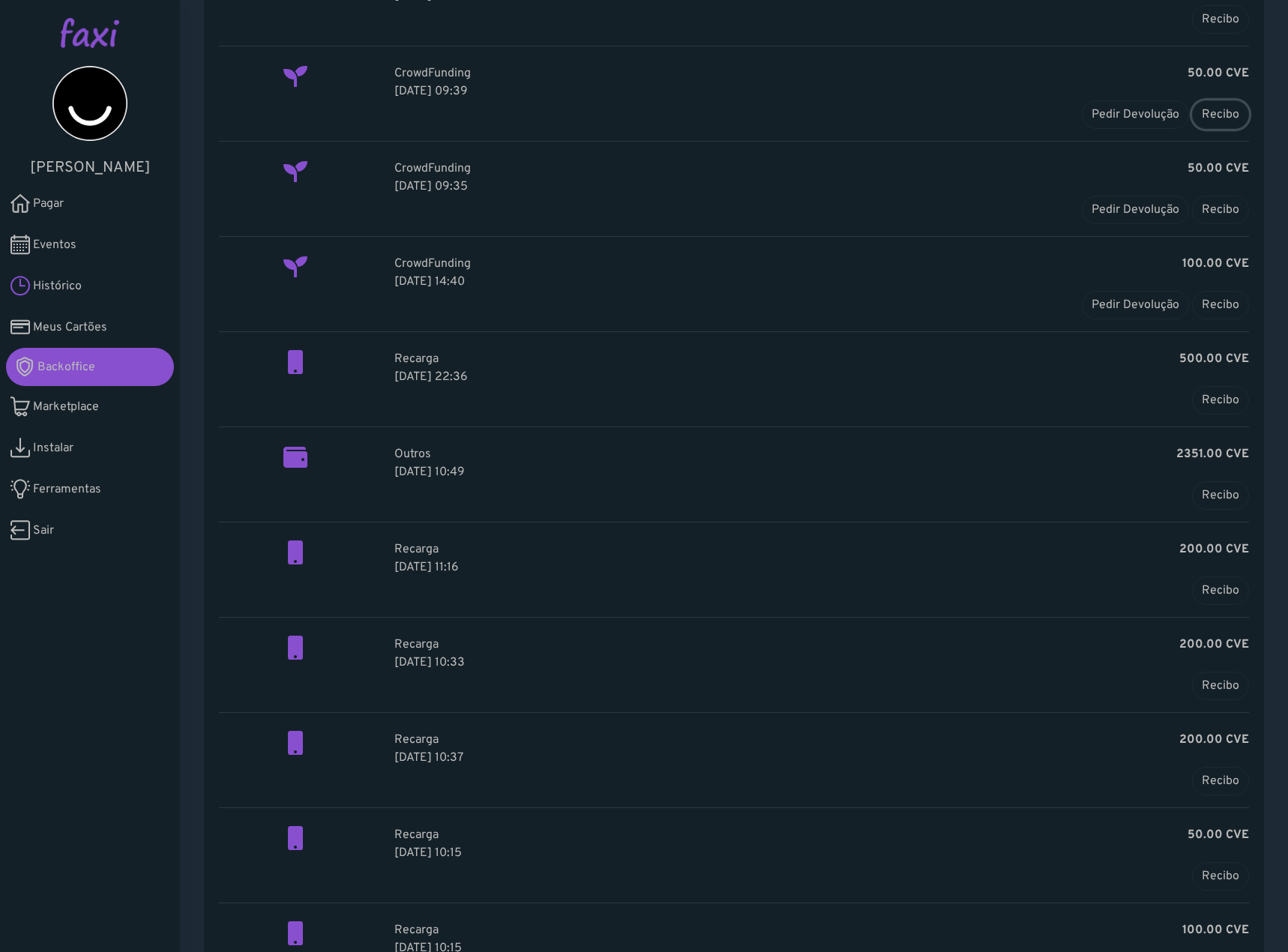
scroll to position [2098, 0]
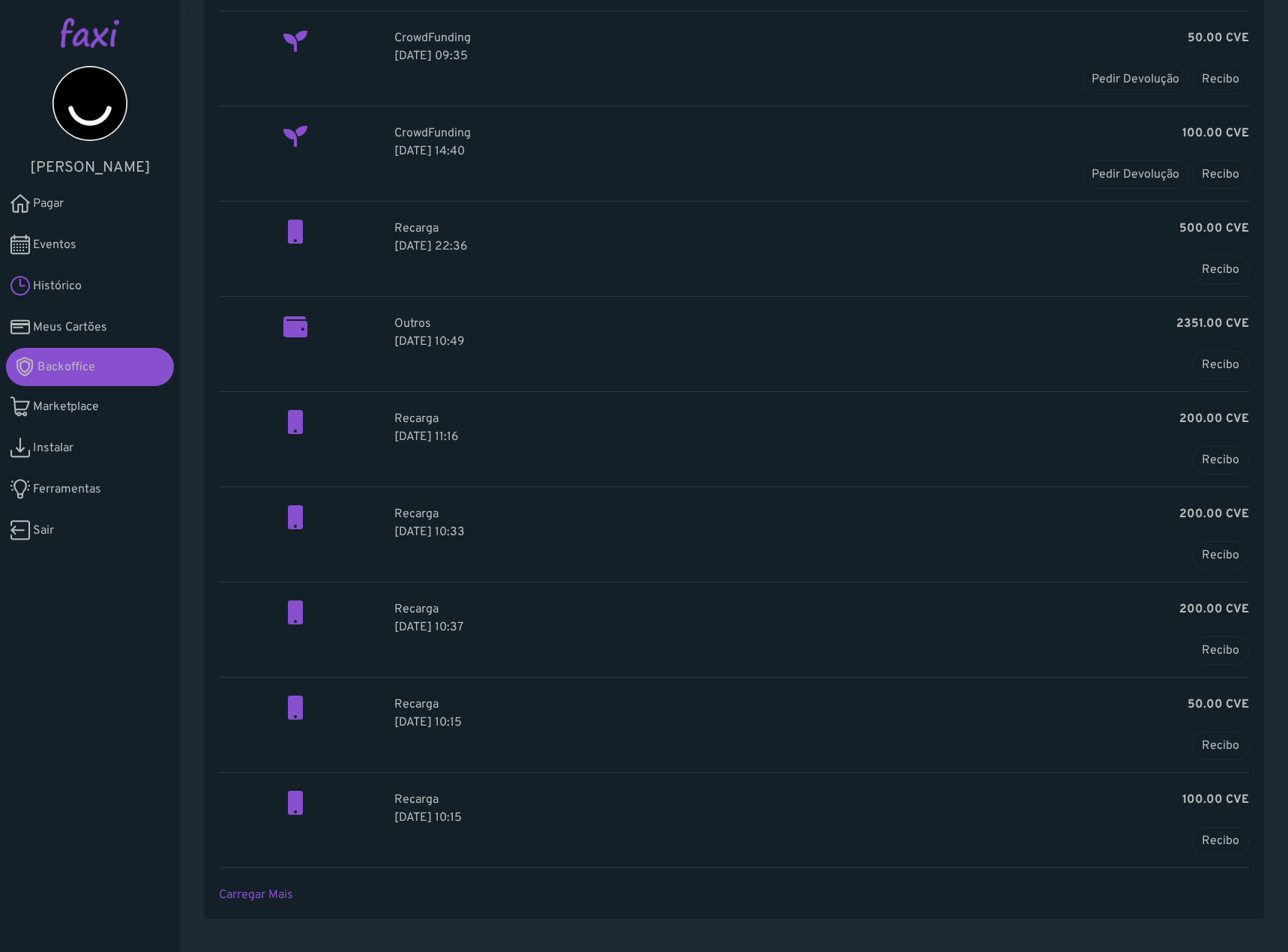
click at [68, 199] on link "Pagar" at bounding box center [89, 203] width 180 height 41
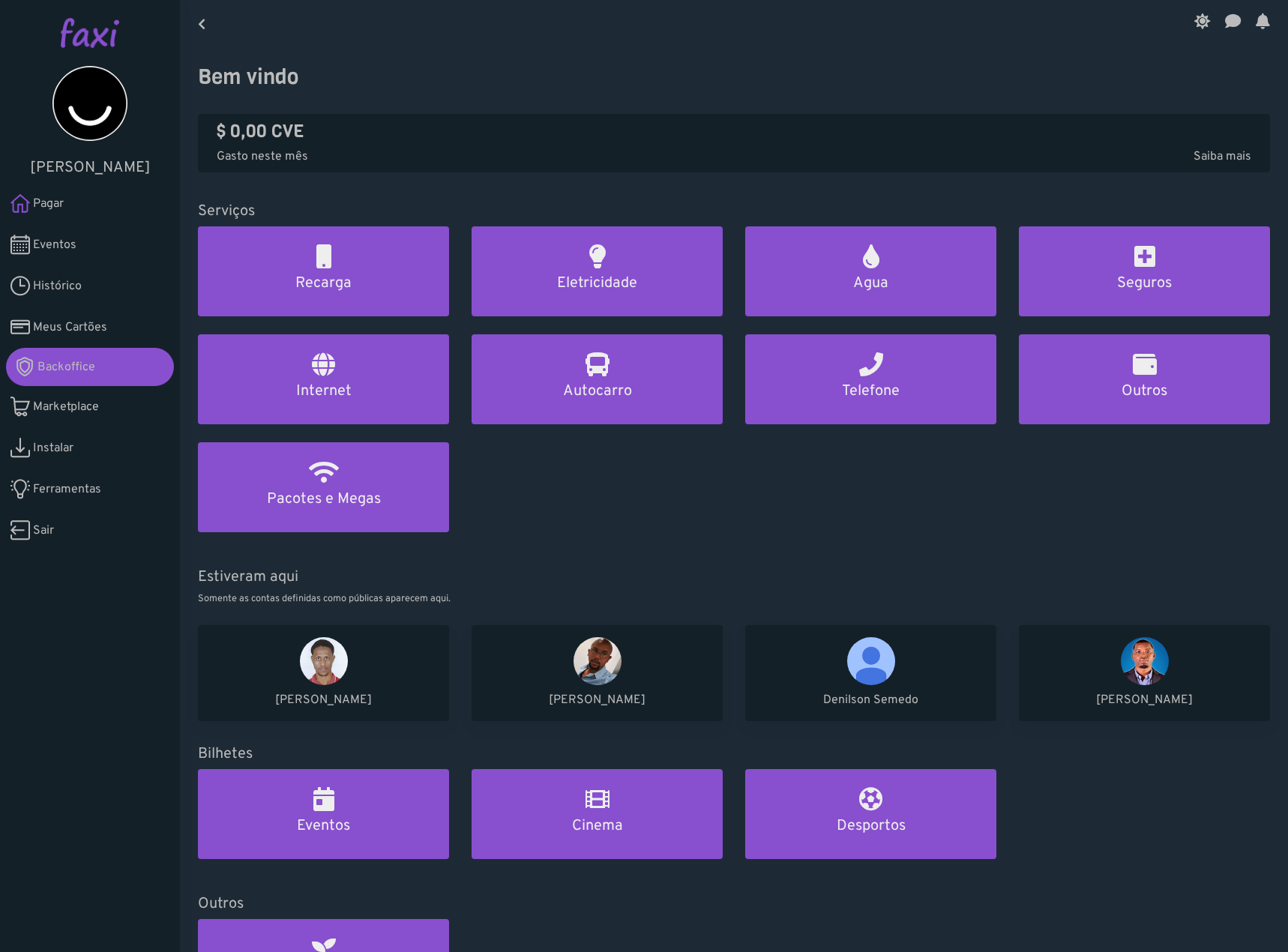
click at [116, 255] on link "Eventos" at bounding box center [89, 245] width 180 height 41
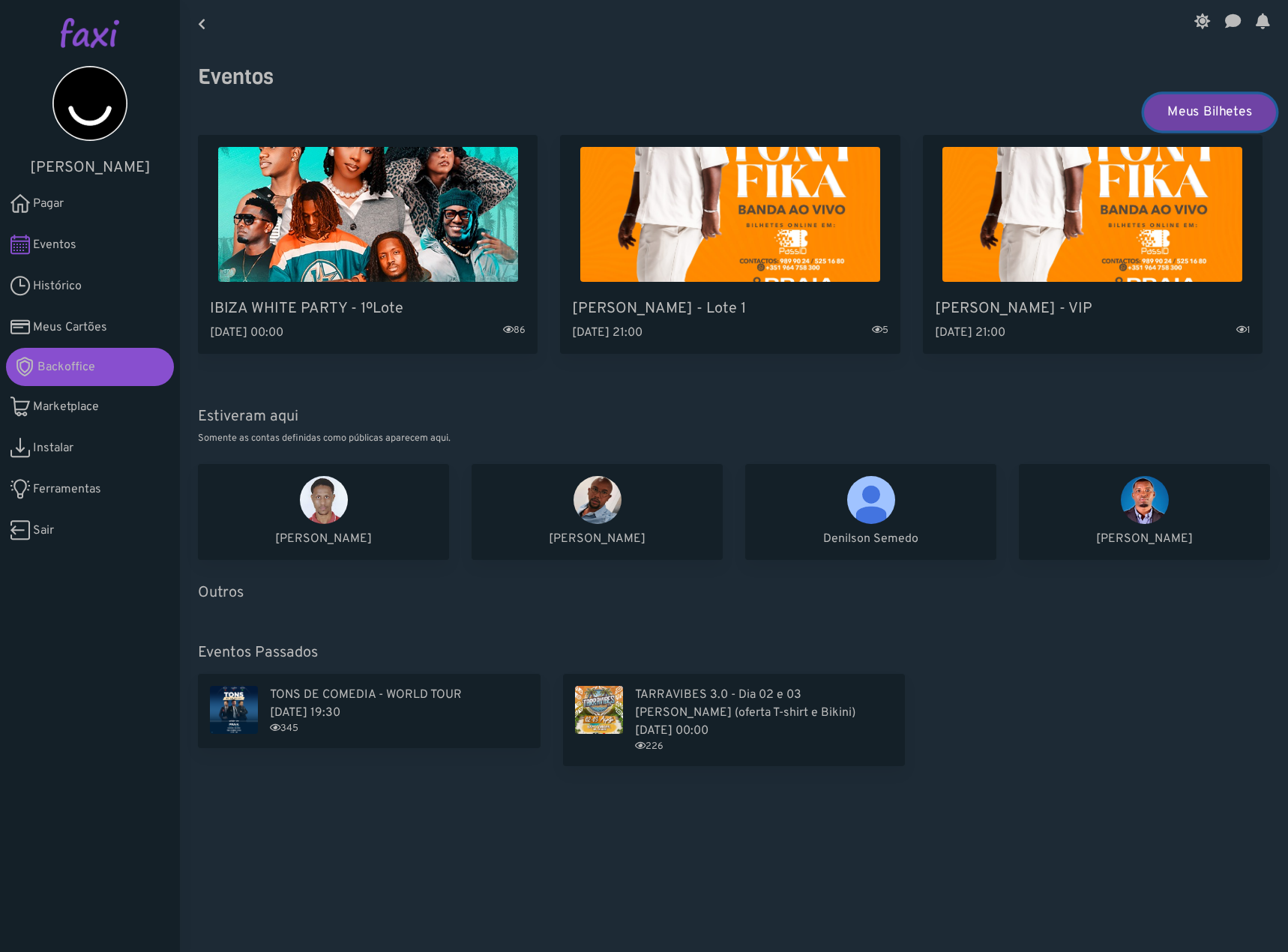
click at [1187, 115] on link "Meus Bilhetes" at bounding box center [1209, 112] width 132 height 36
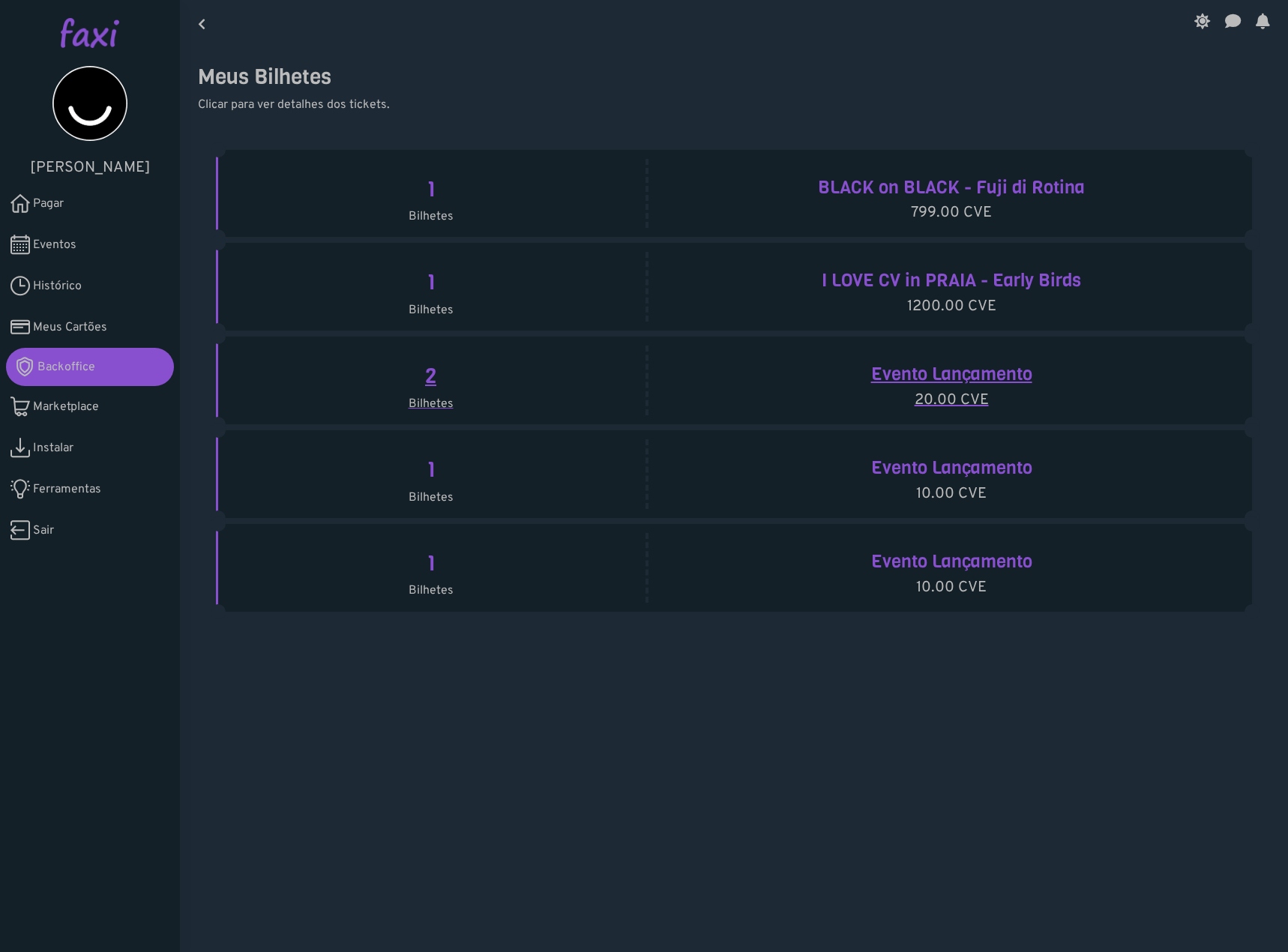
click at [918, 367] on h4 "Evento Lançamento" at bounding box center [951, 375] width 583 height 21
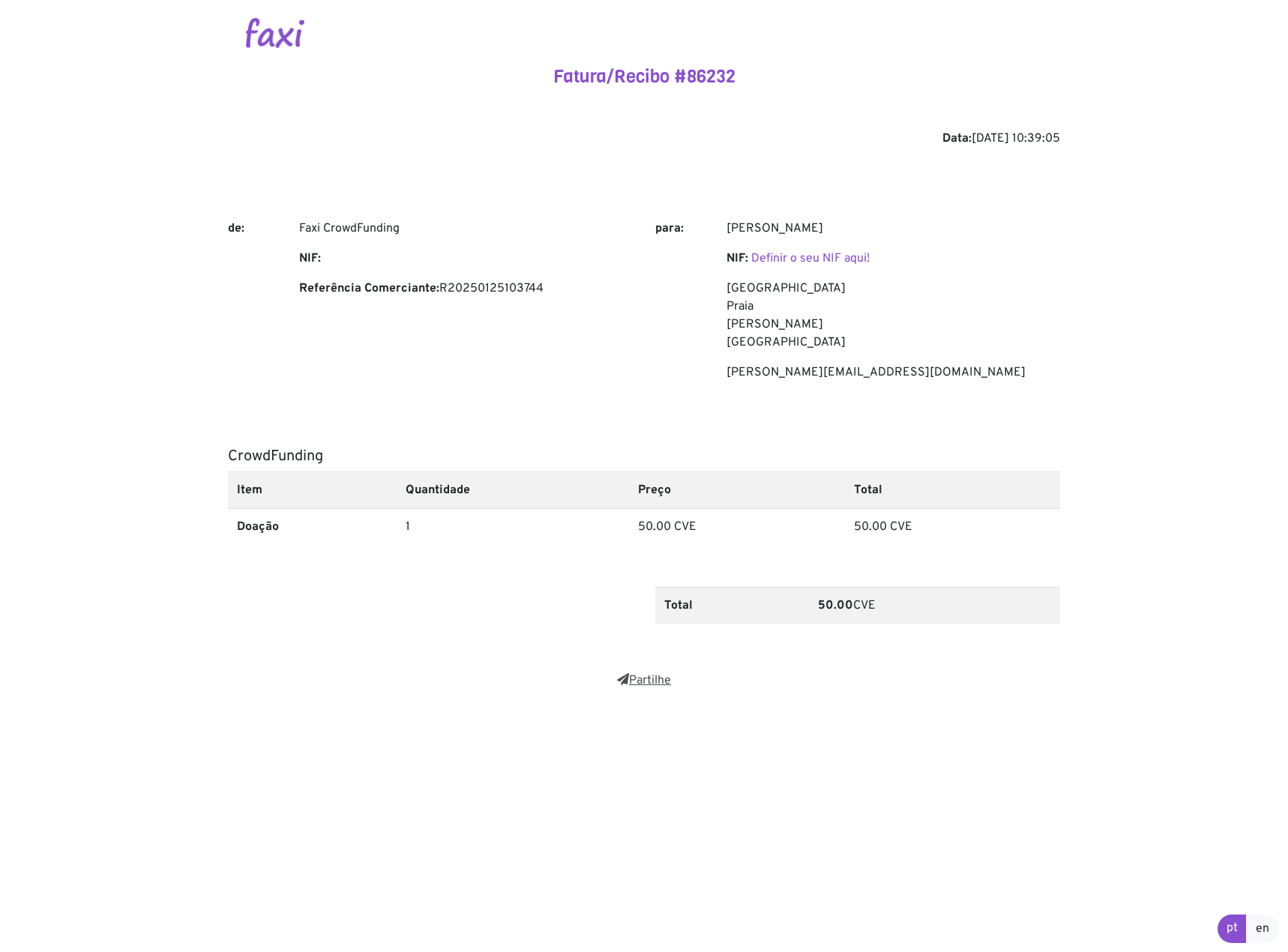
click at [623, 686] on link "Partilhe" at bounding box center [644, 679] width 54 height 15
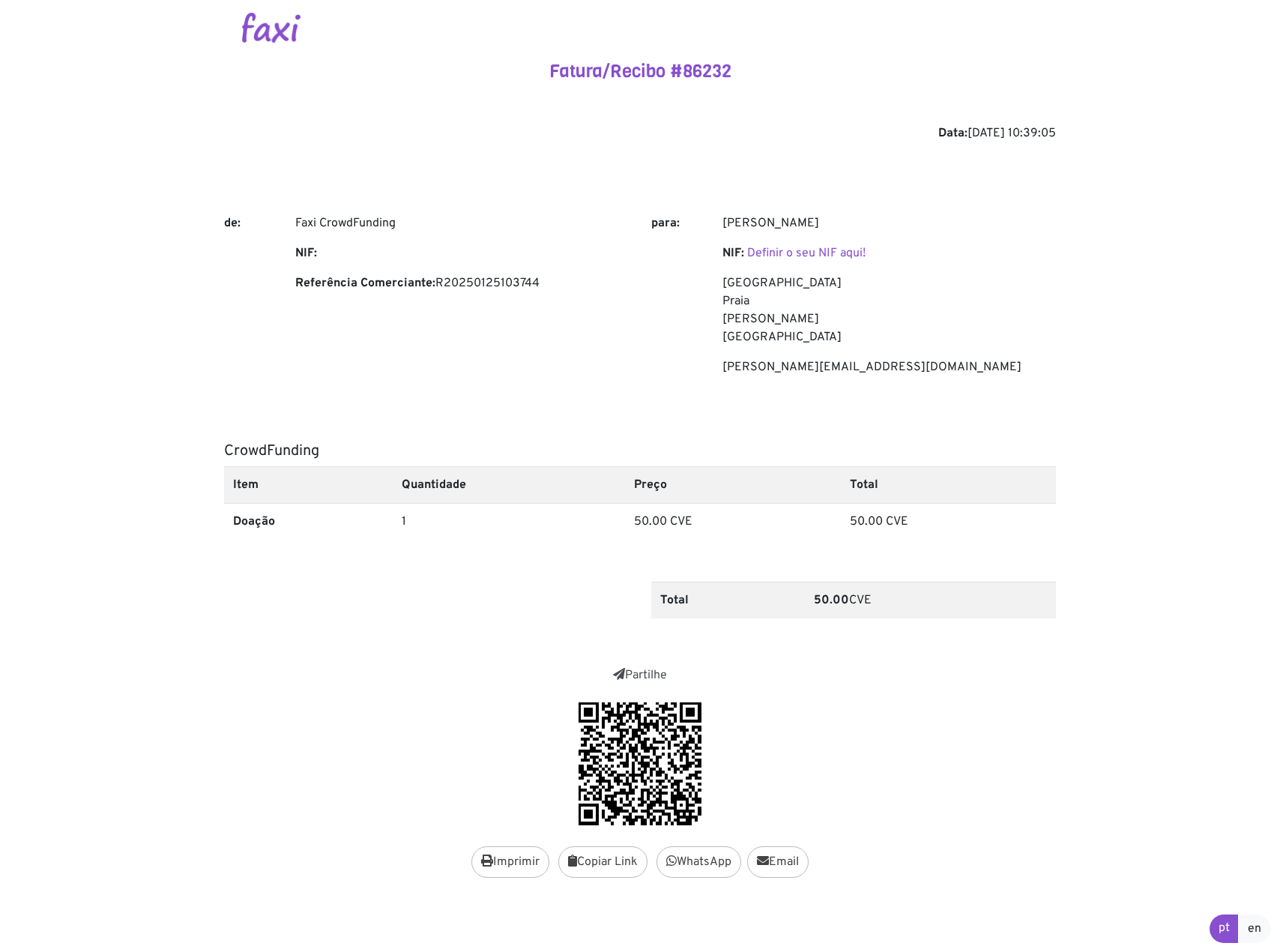
scroll to position [6, 0]
click at [651, 670] on link "Partilhe" at bounding box center [640, 673] width 54 height 15
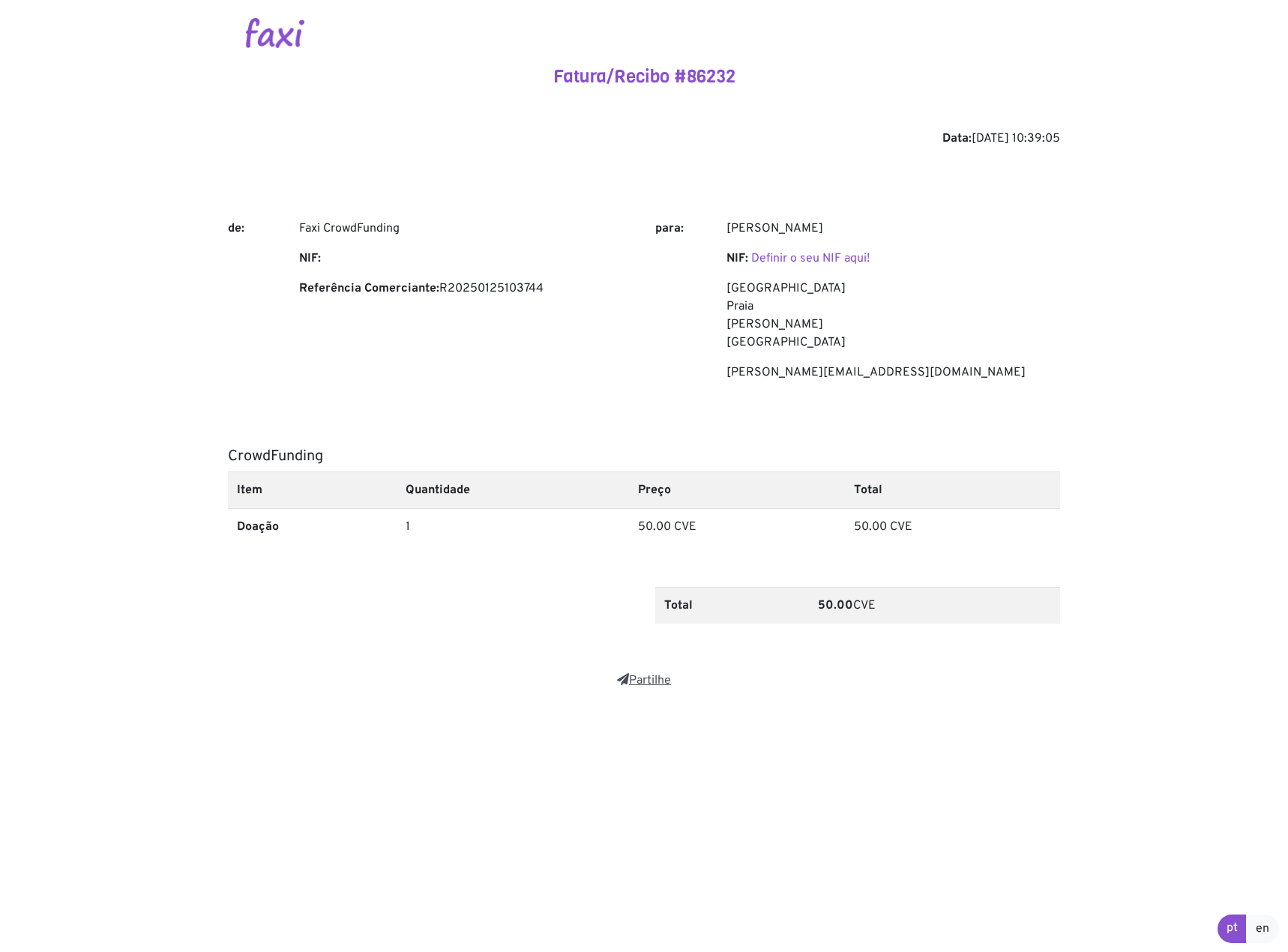
click at [651, 677] on link "Partilhe" at bounding box center [644, 679] width 54 height 15
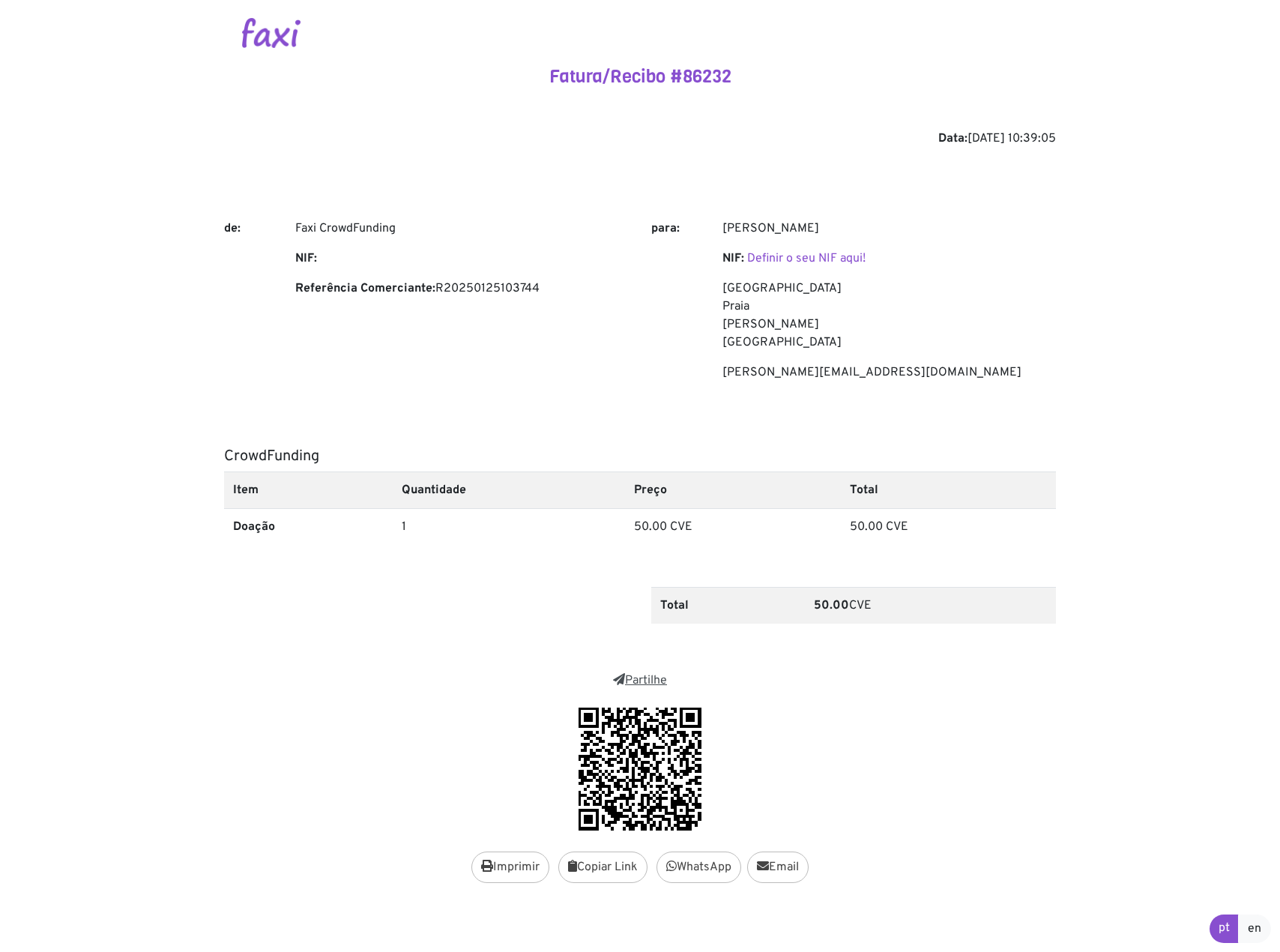
click at [630, 681] on link "Partilhe" at bounding box center [640, 679] width 54 height 15
